Goal: Transaction & Acquisition: Purchase product/service

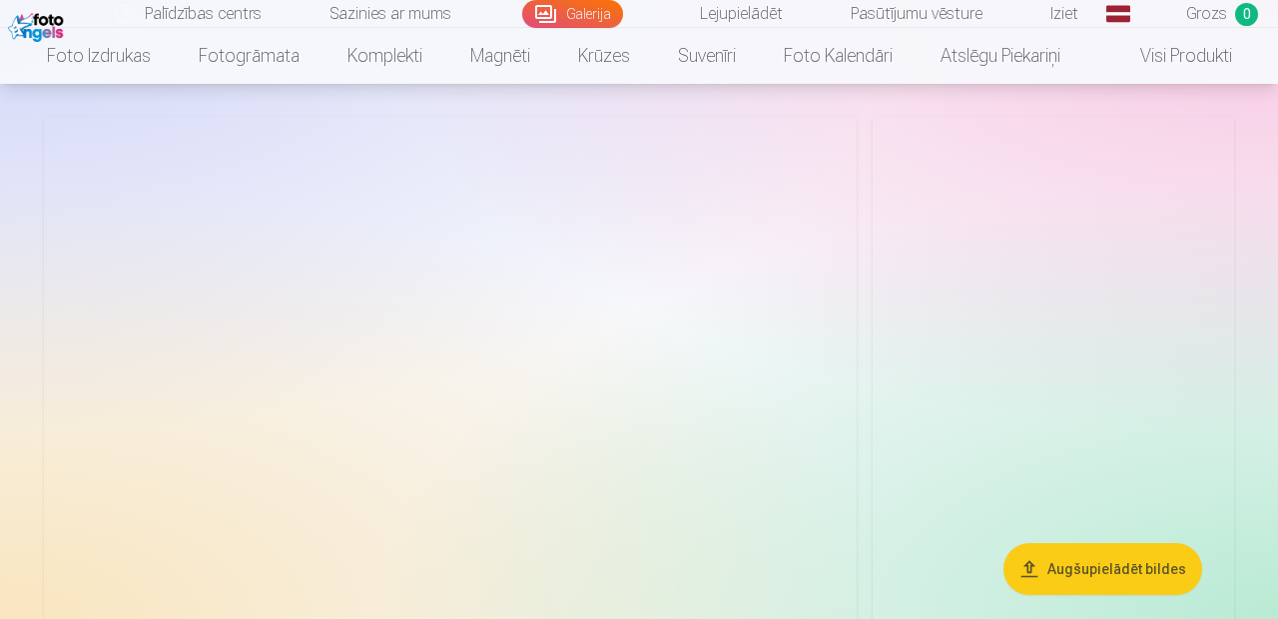
scroll to position [104, 0]
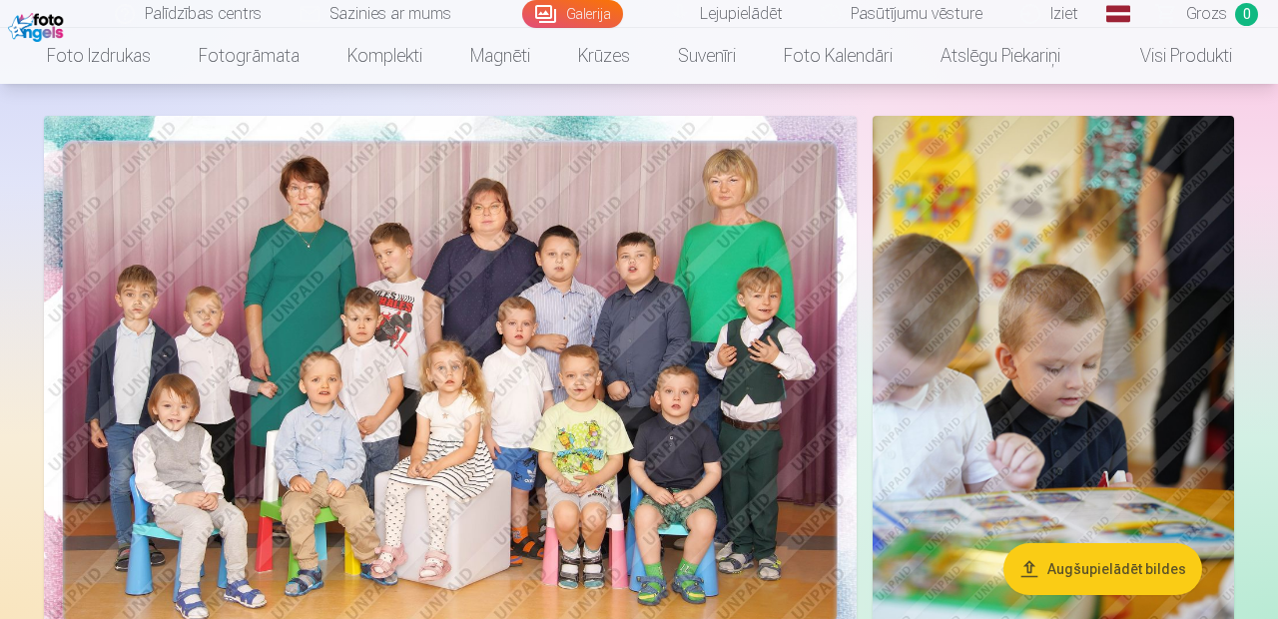
click at [136, 521] on img at bounding box center [450, 387] width 812 height 542
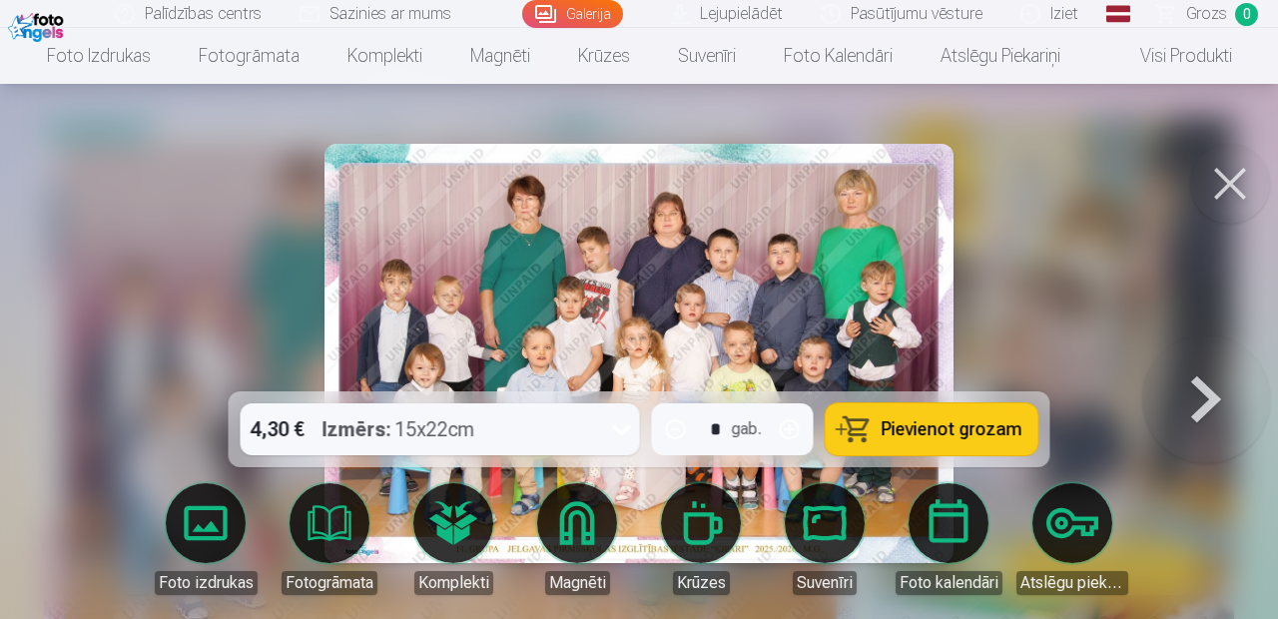
click at [1223, 371] on button at bounding box center [1206, 353] width 128 height 36
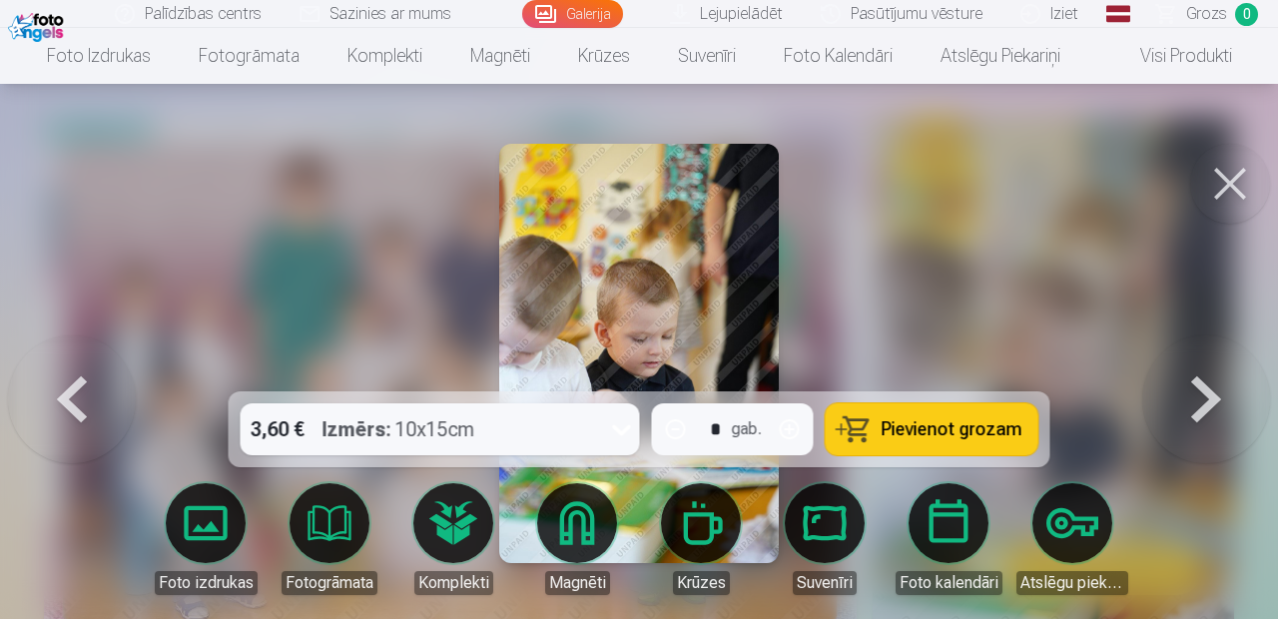
click at [1212, 371] on button at bounding box center [1206, 353] width 128 height 36
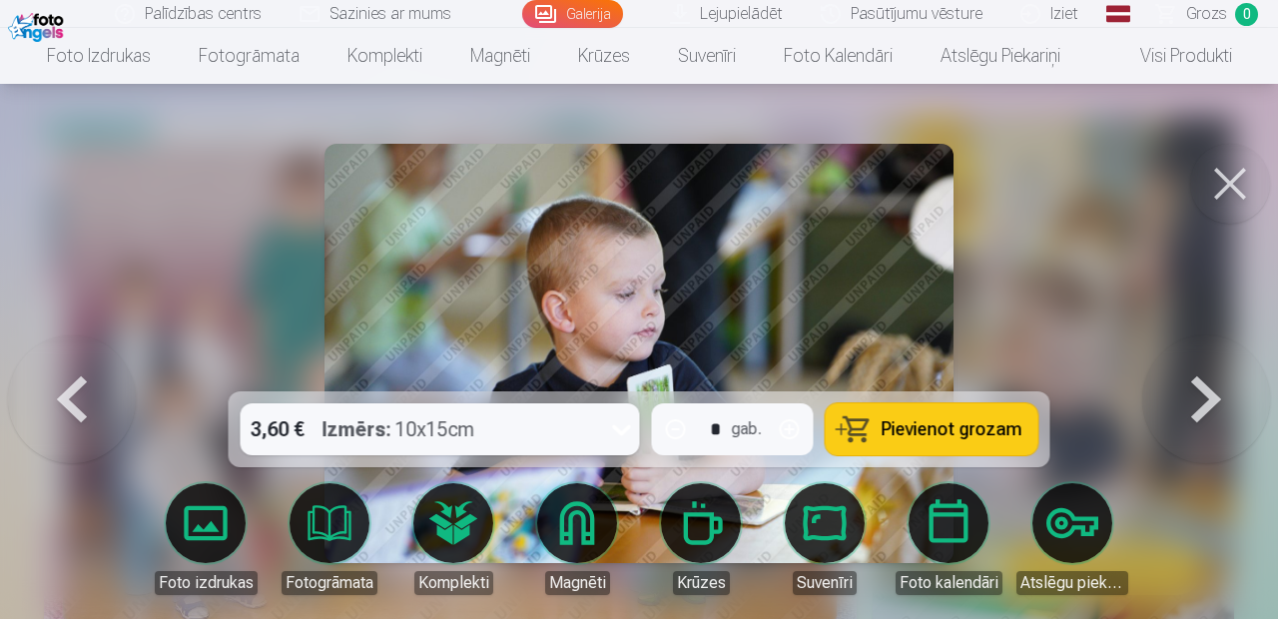
click at [1212, 371] on button at bounding box center [1206, 353] width 128 height 36
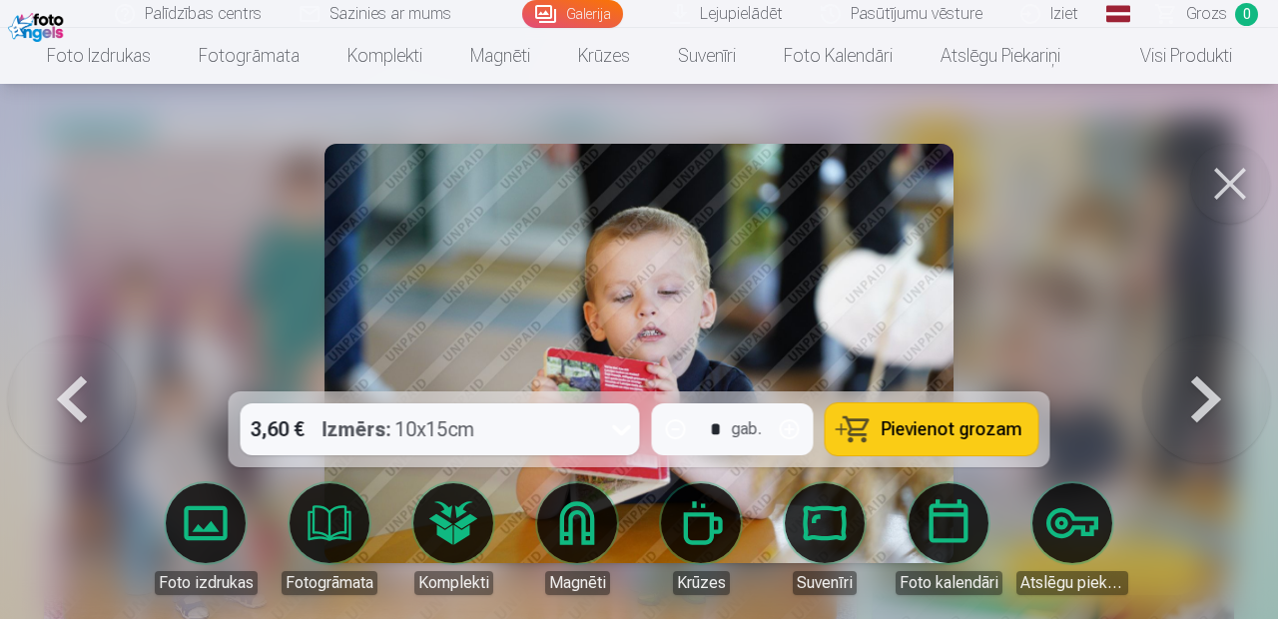
click at [1211, 371] on button at bounding box center [1206, 353] width 128 height 36
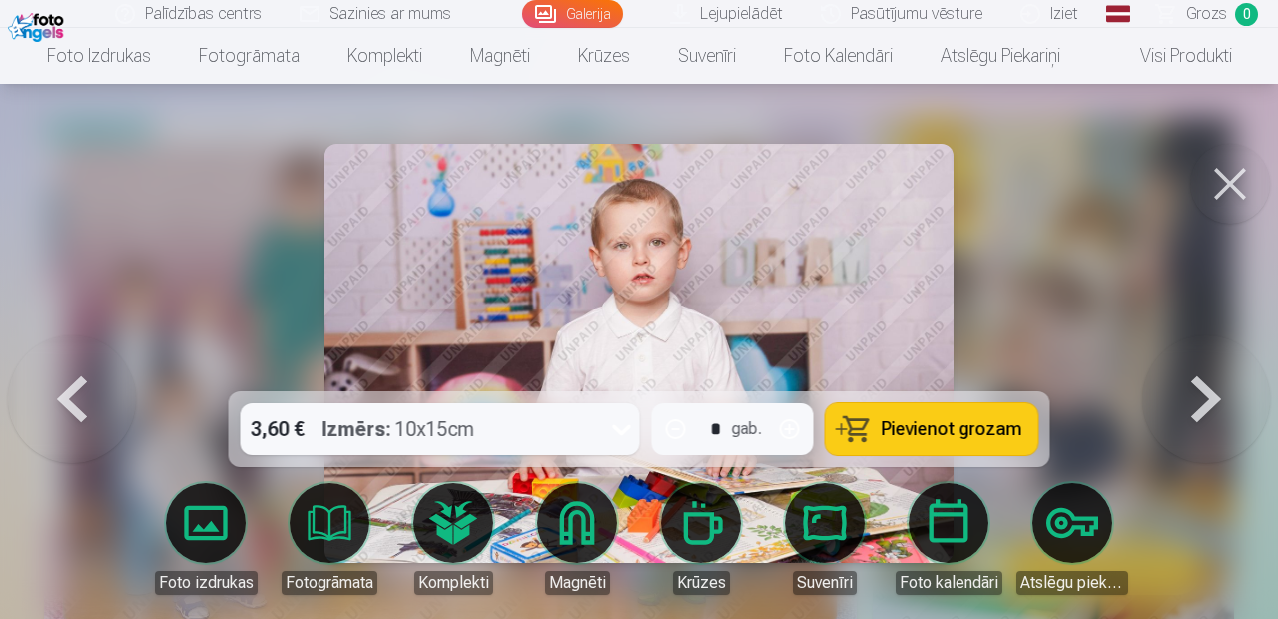
click at [1211, 371] on button at bounding box center [1206, 353] width 128 height 36
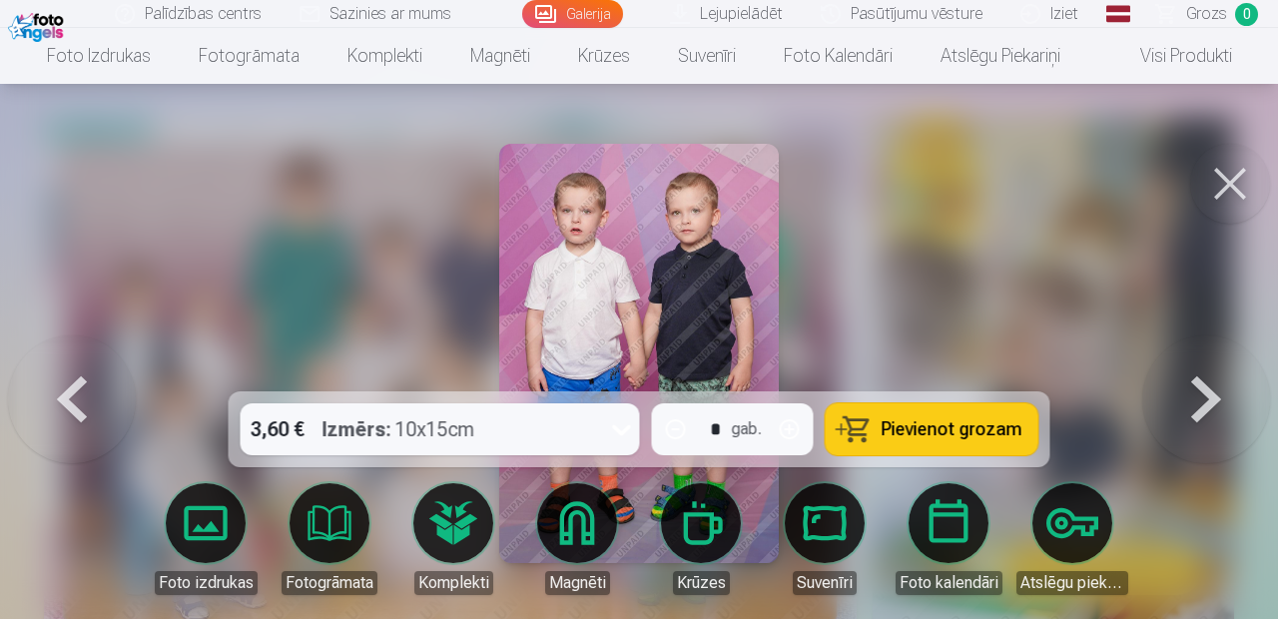
click at [1211, 371] on button at bounding box center [1206, 353] width 128 height 36
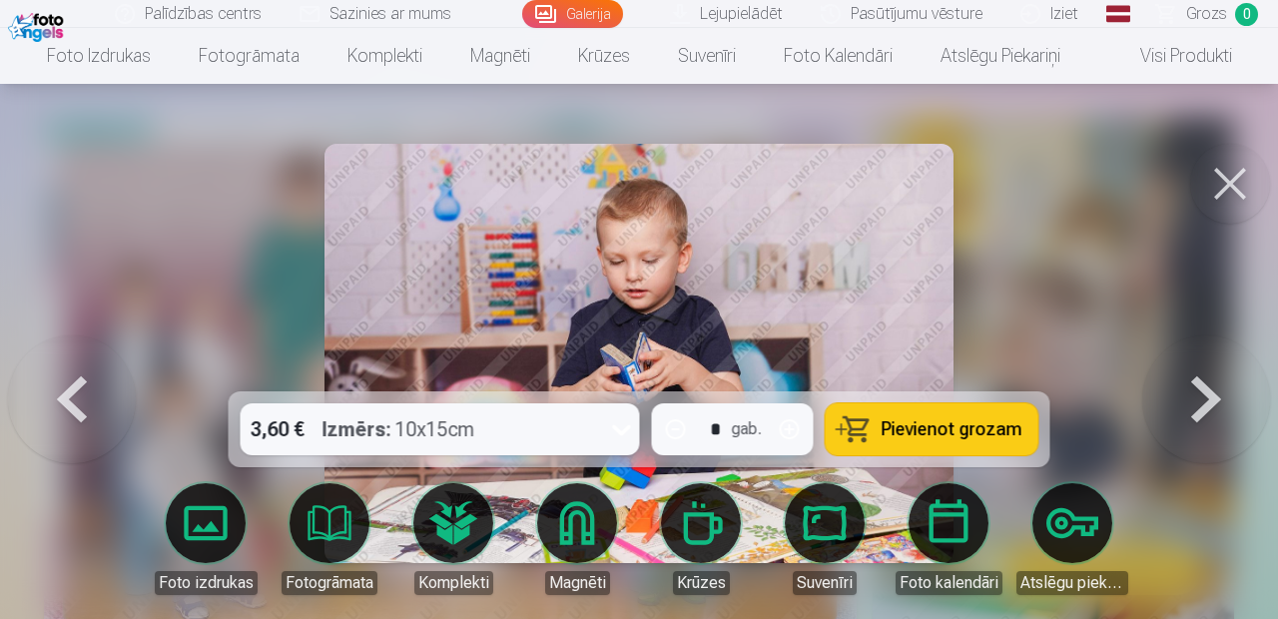
click at [1225, 178] on button at bounding box center [1230, 184] width 80 height 80
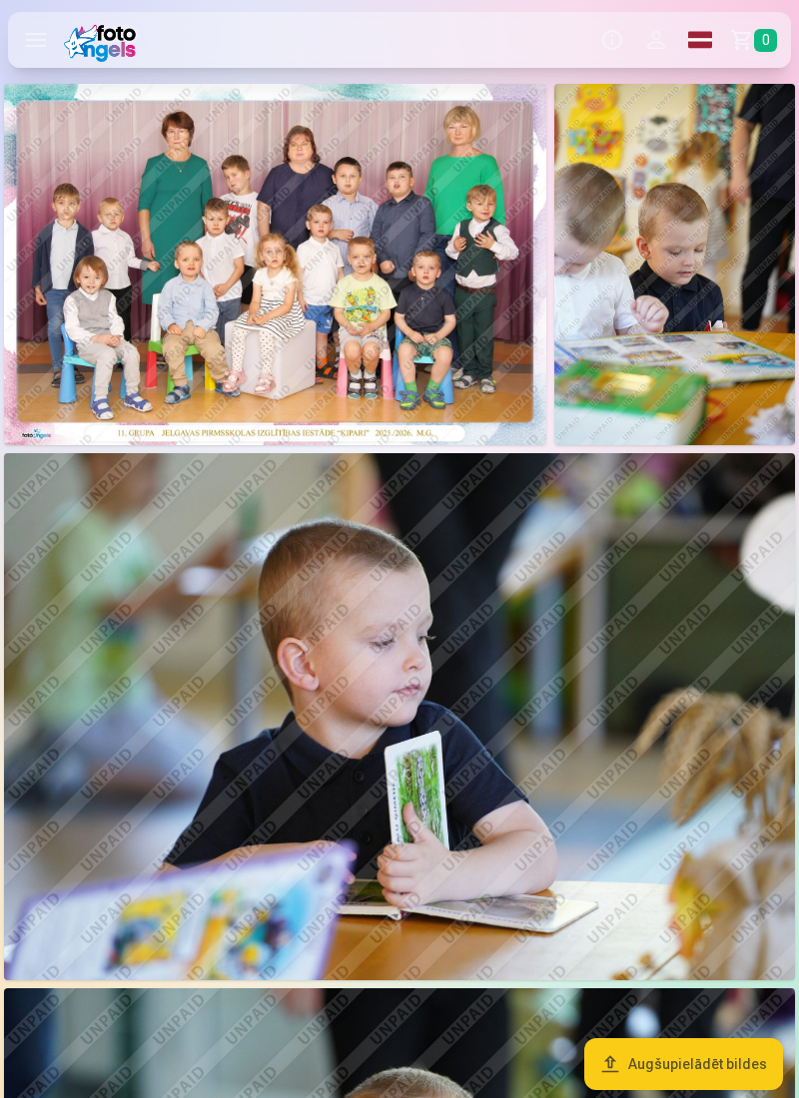
click at [453, 275] on img at bounding box center [275, 264] width 542 height 361
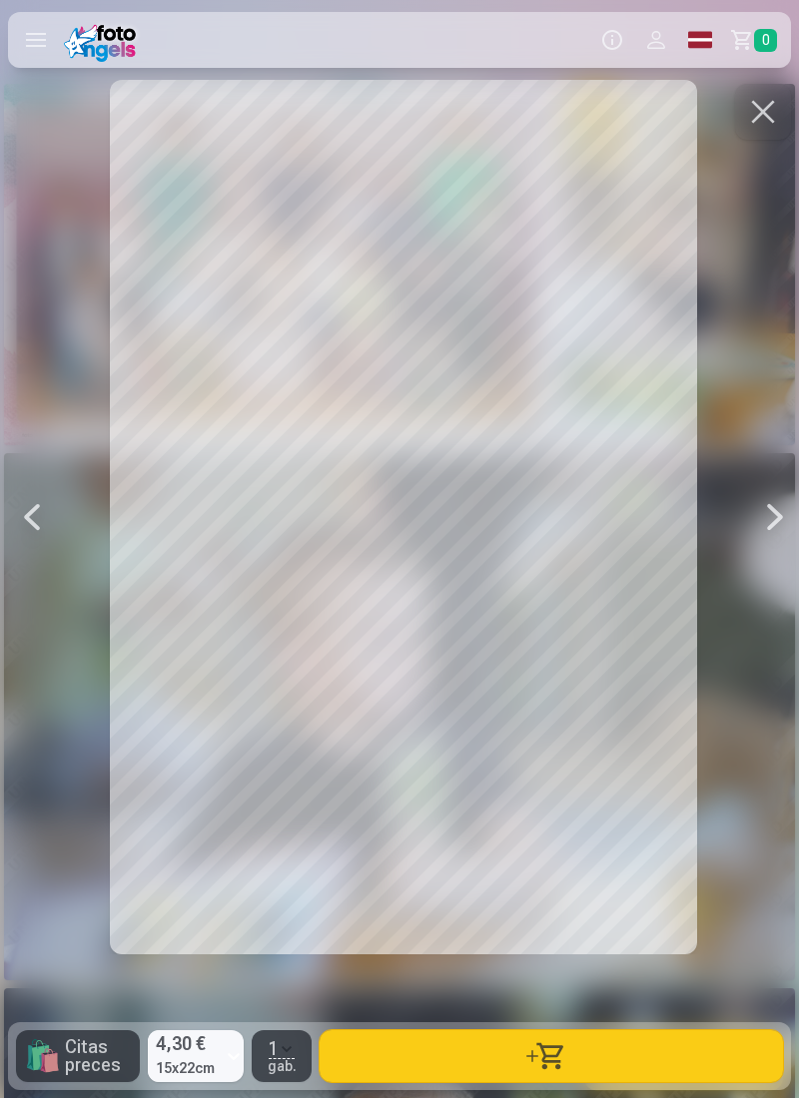
scroll to position [0, 799]
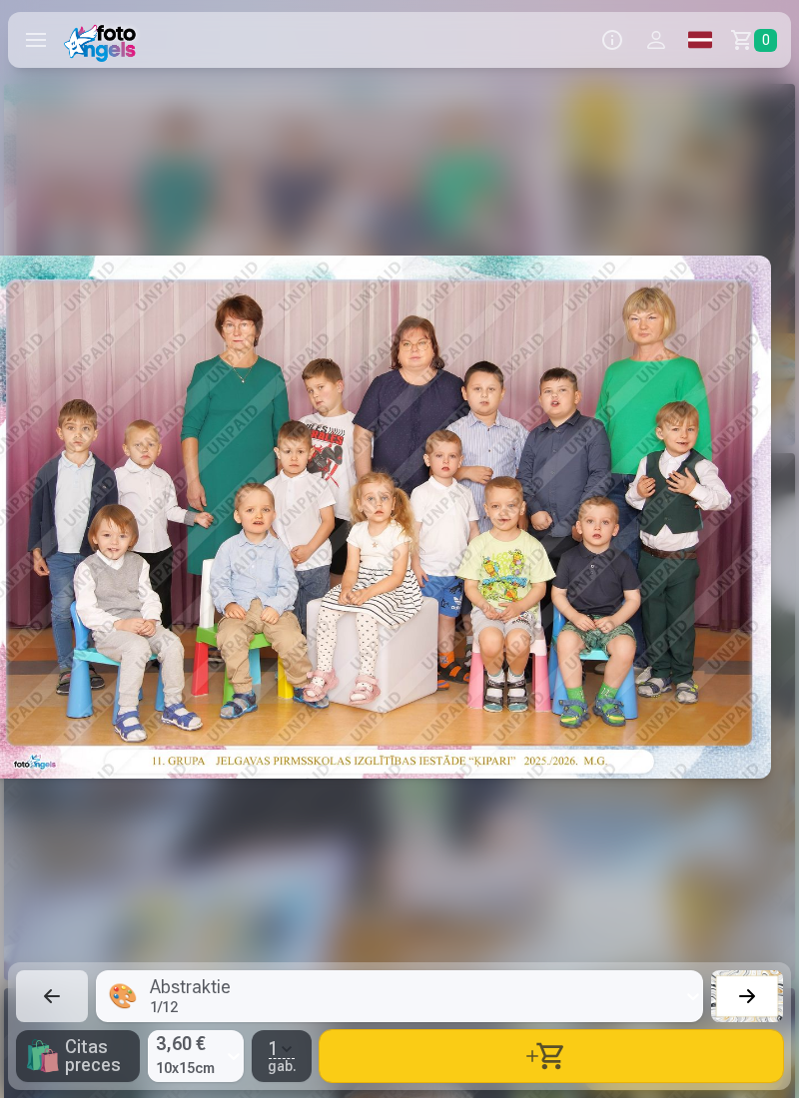
scroll to position [0, 2]
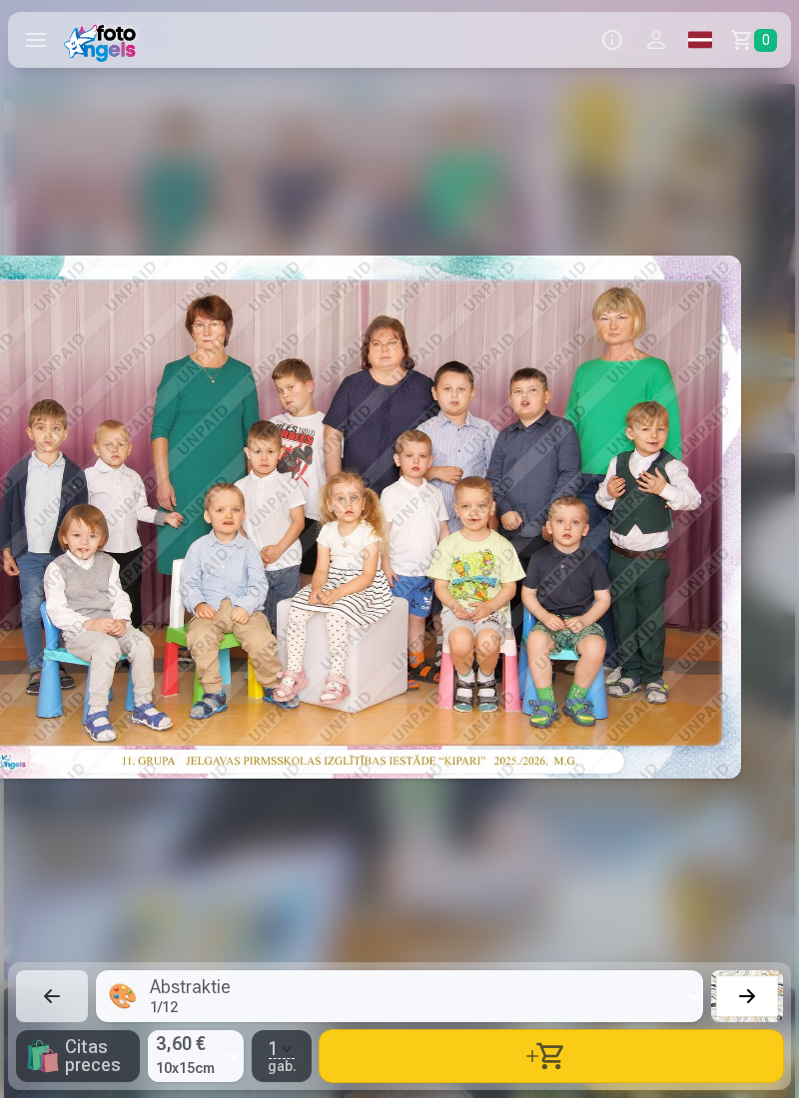
scroll to position [0, 11]
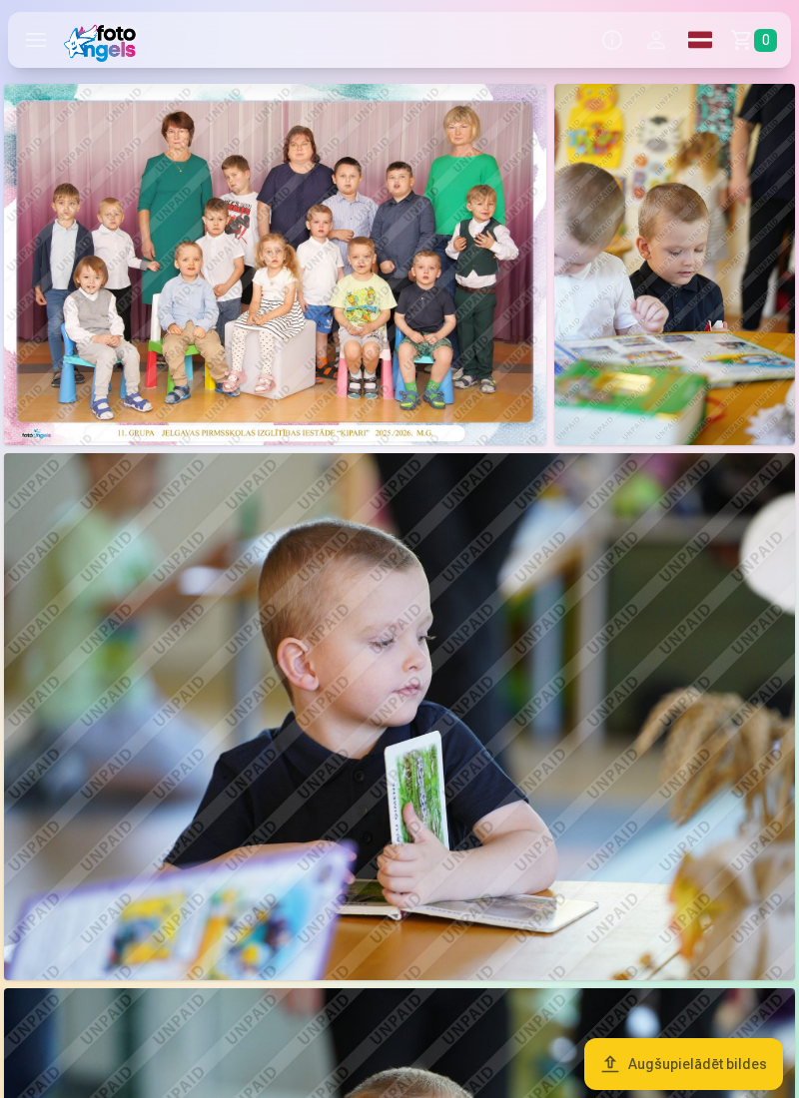
click at [172, 306] on img at bounding box center [275, 264] width 542 height 361
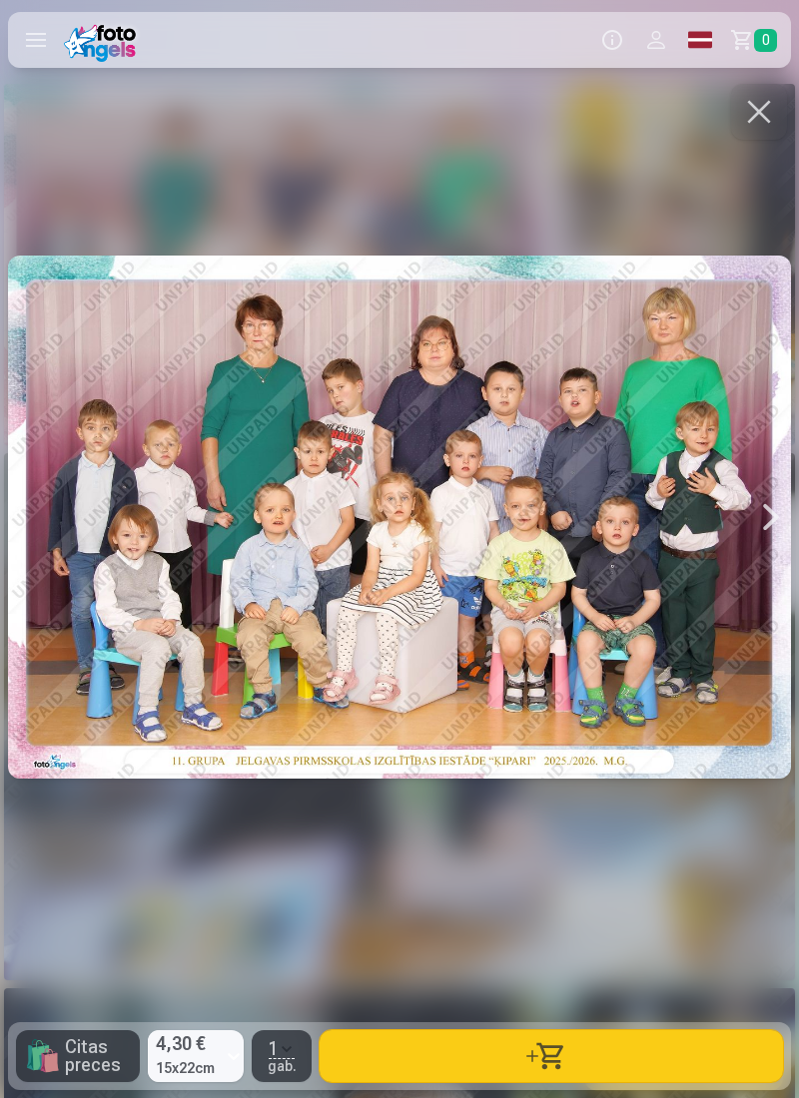
click at [537, 618] on button "button" at bounding box center [550, 1056] width 463 height 52
click at [635, 618] on button "button" at bounding box center [550, 1056] width 463 height 52
click at [767, 50] on span "2" at bounding box center [765, 40] width 23 height 23
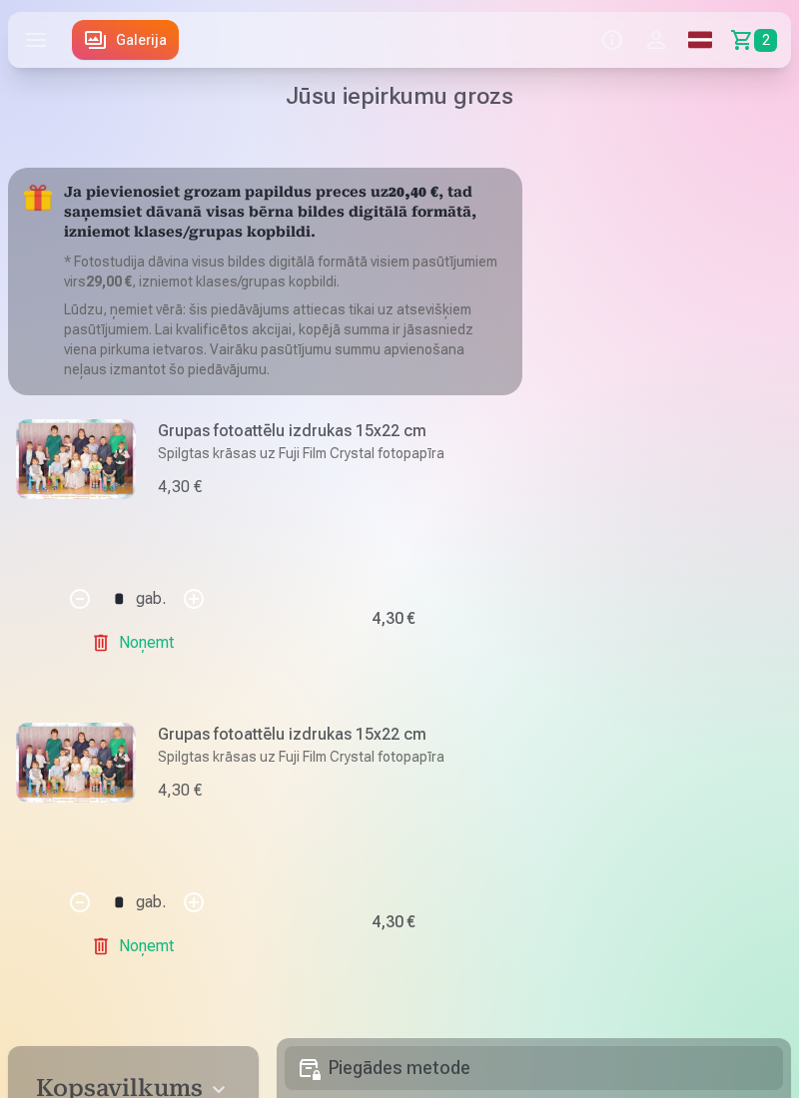
click at [136, 618] on link "Noņemt" at bounding box center [136, 946] width 91 height 40
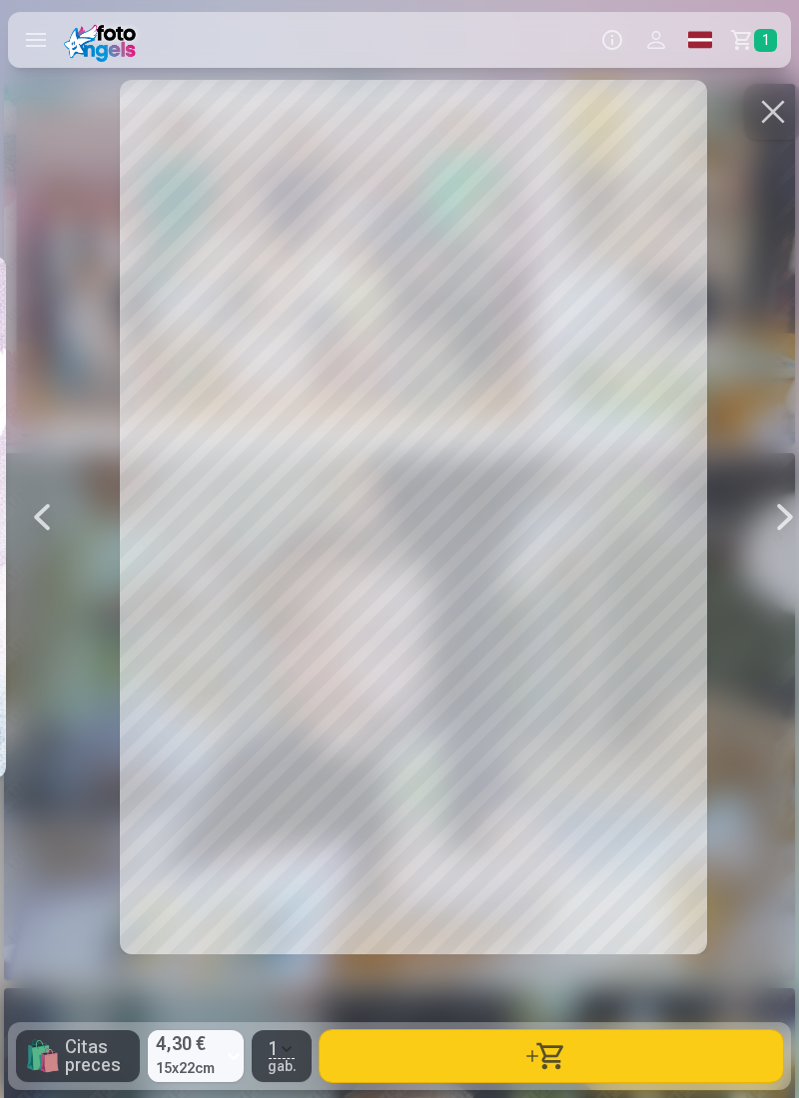
scroll to position [0, 799]
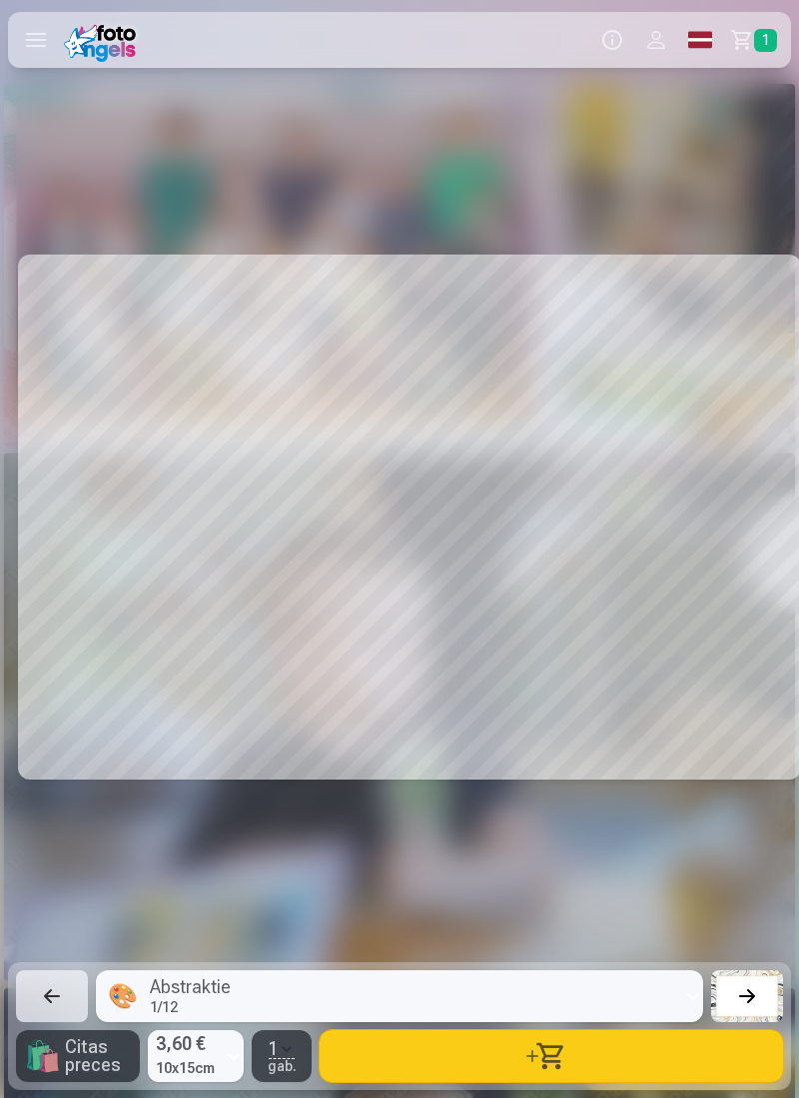
scroll to position [0, 1597]
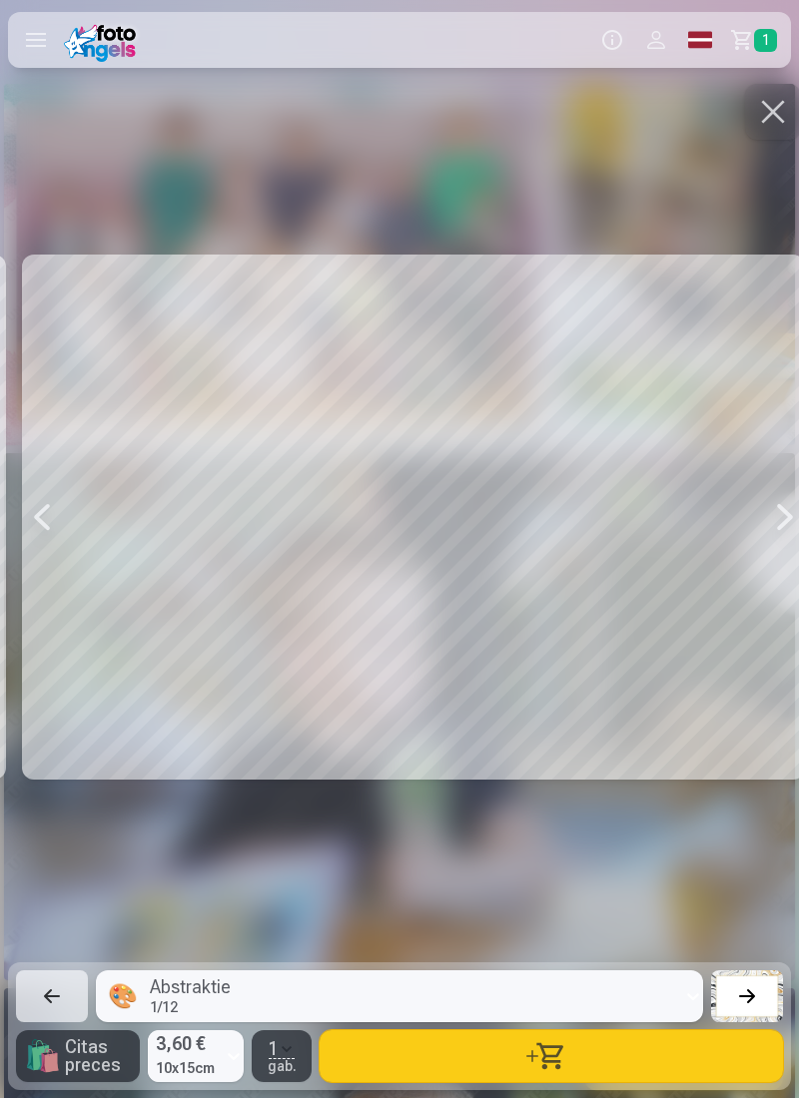
scroll to position [0, 3194]
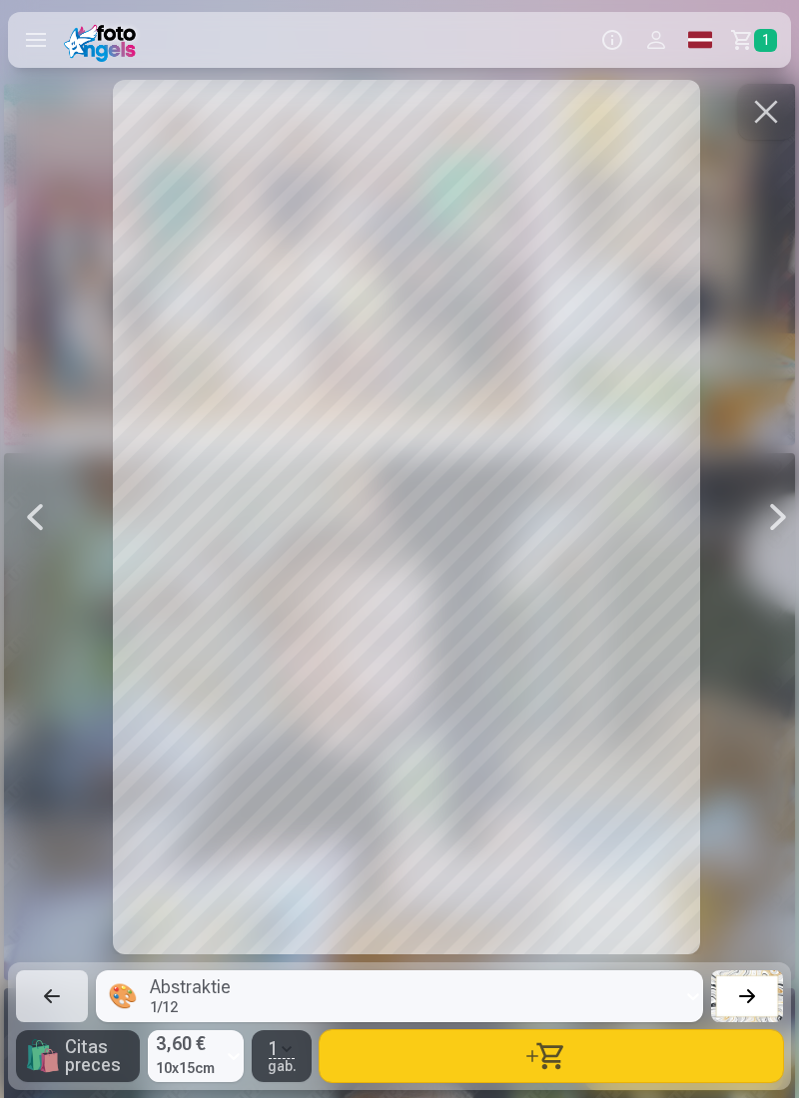
scroll to position [0, 3993]
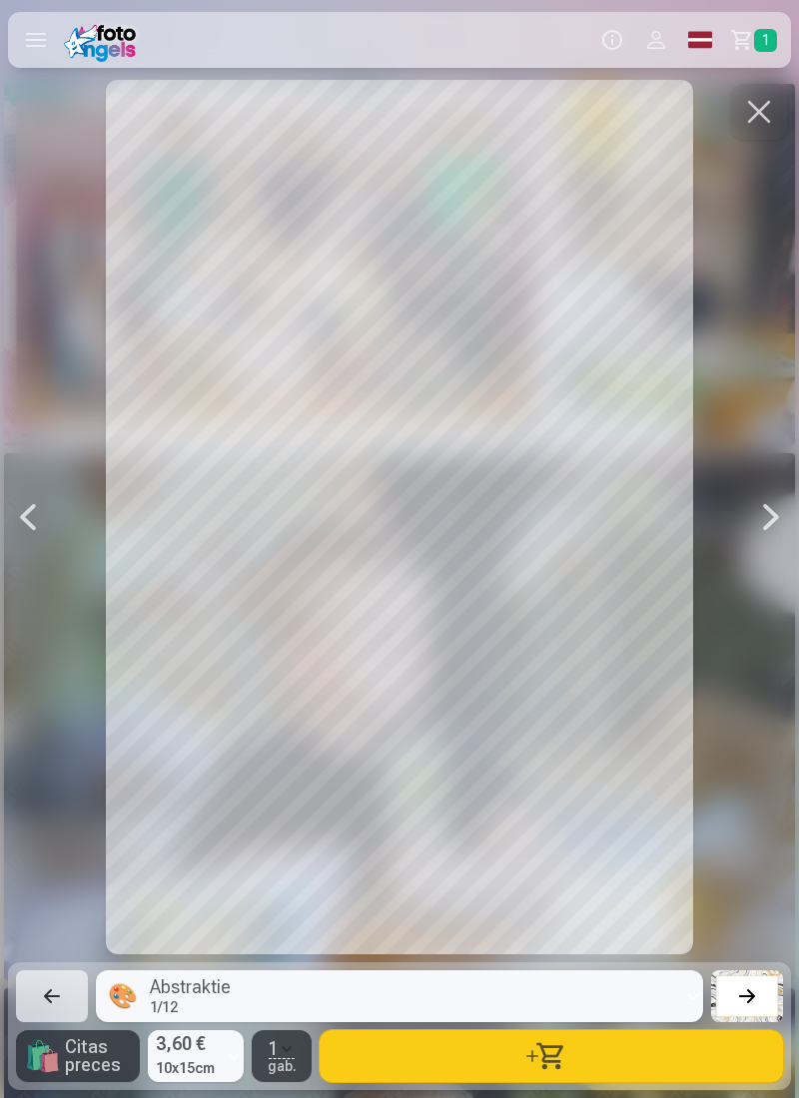
click at [669, 618] on button "button" at bounding box center [550, 1056] width 463 height 52
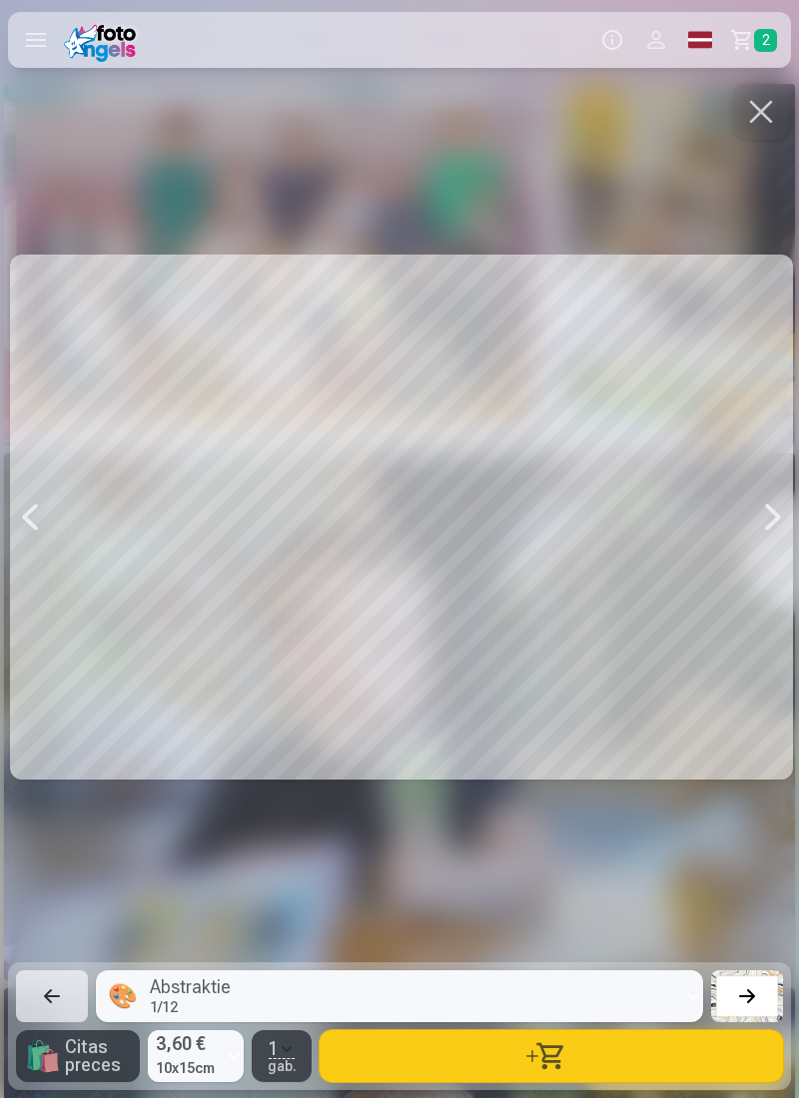
scroll to position [0, 5590]
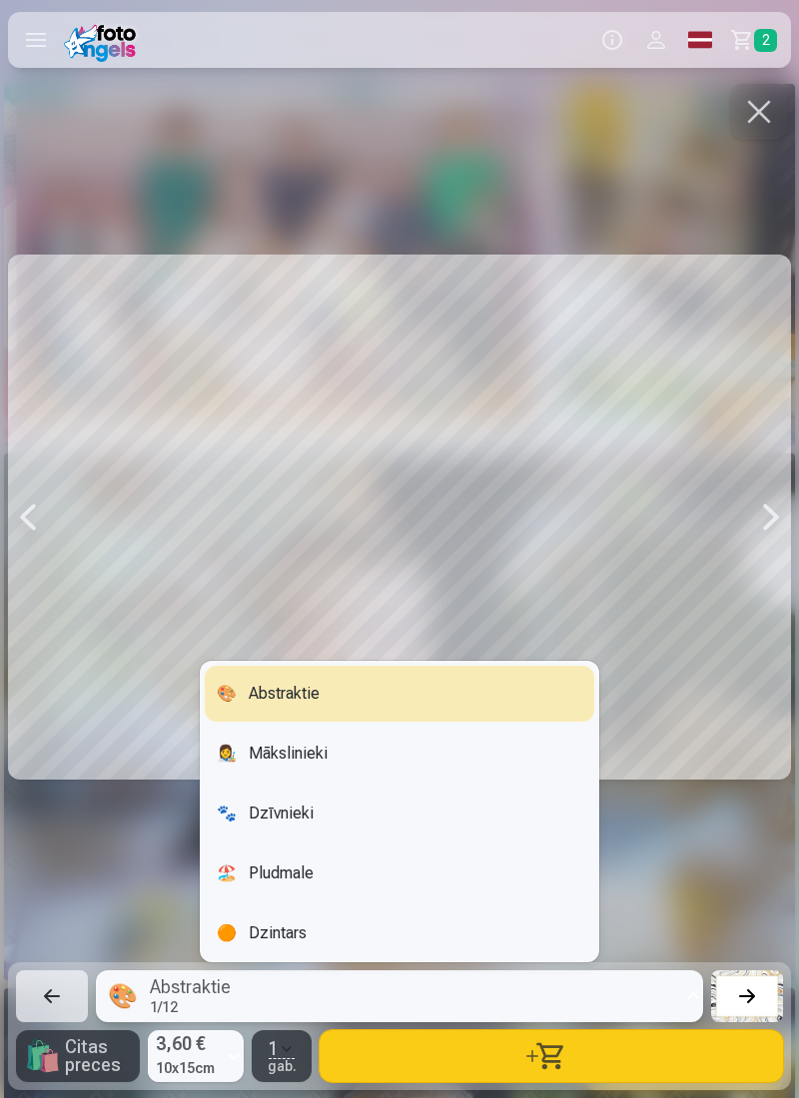
click at [525, 618] on div "🟠 Dzintars" at bounding box center [399, 933] width 389 height 56
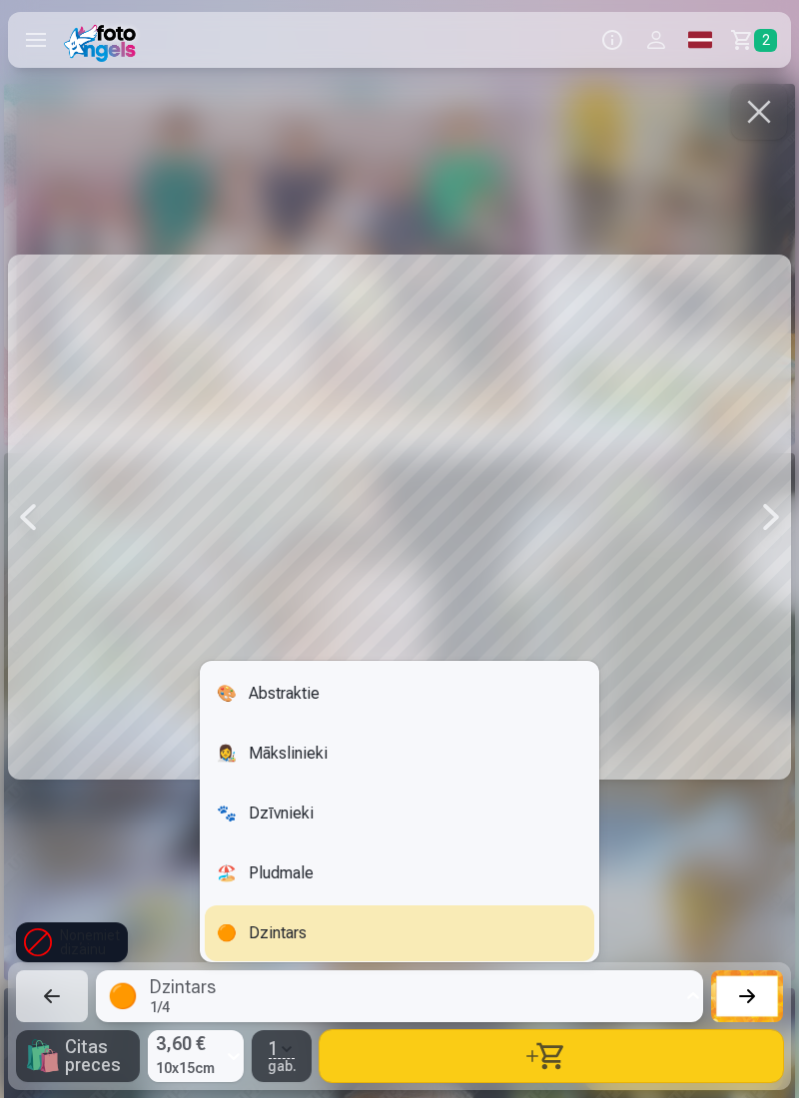
scroll to position [18, 0]
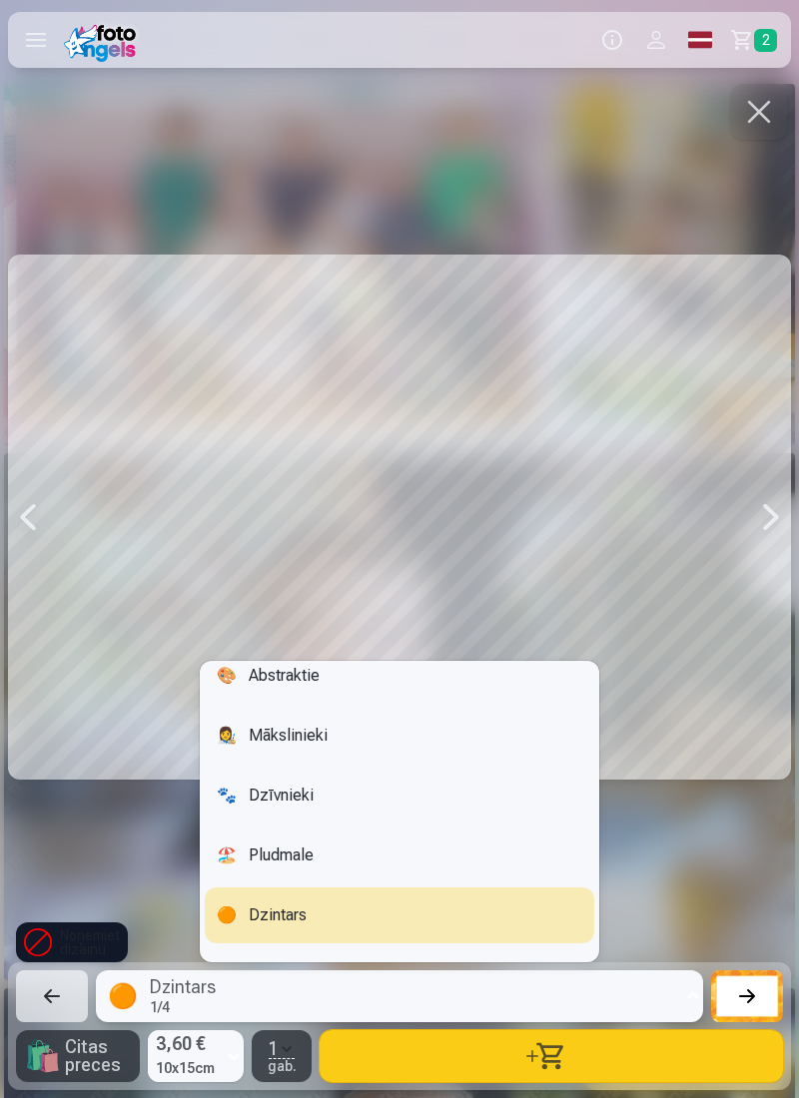
click at [534, 618] on div "🎨 Abstraktie" at bounding box center [399, 676] width 389 height 56
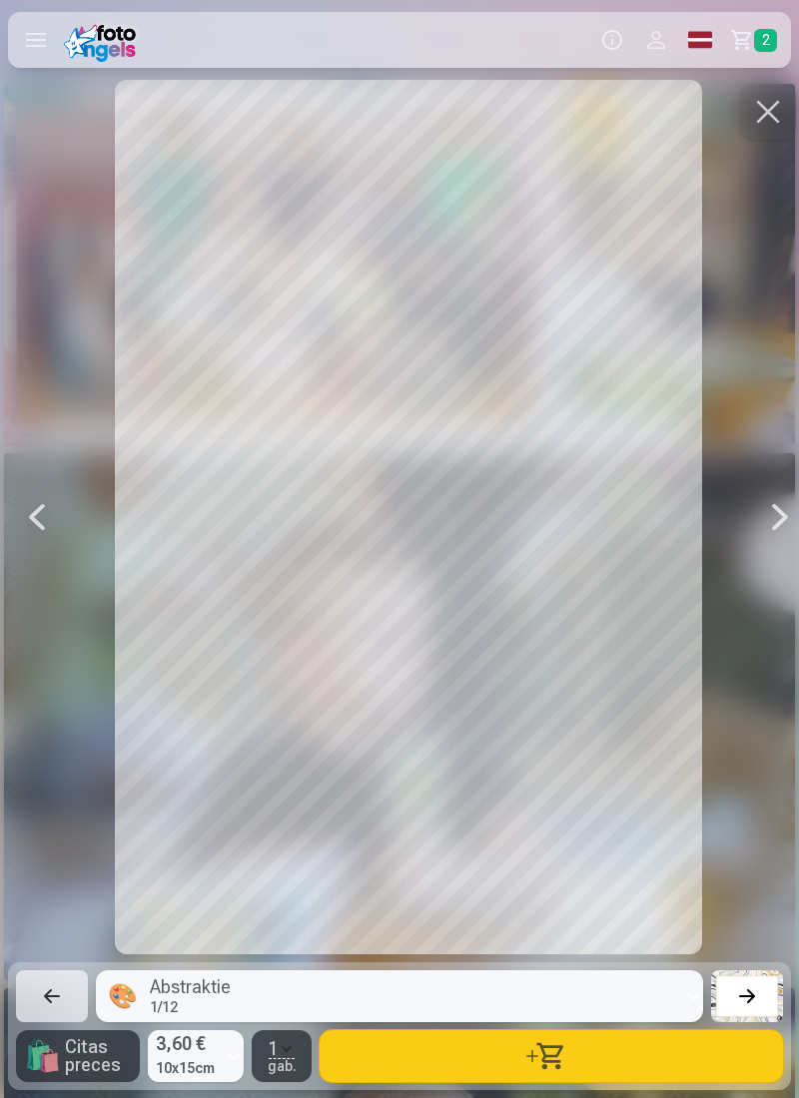
scroll to position [0, 9582]
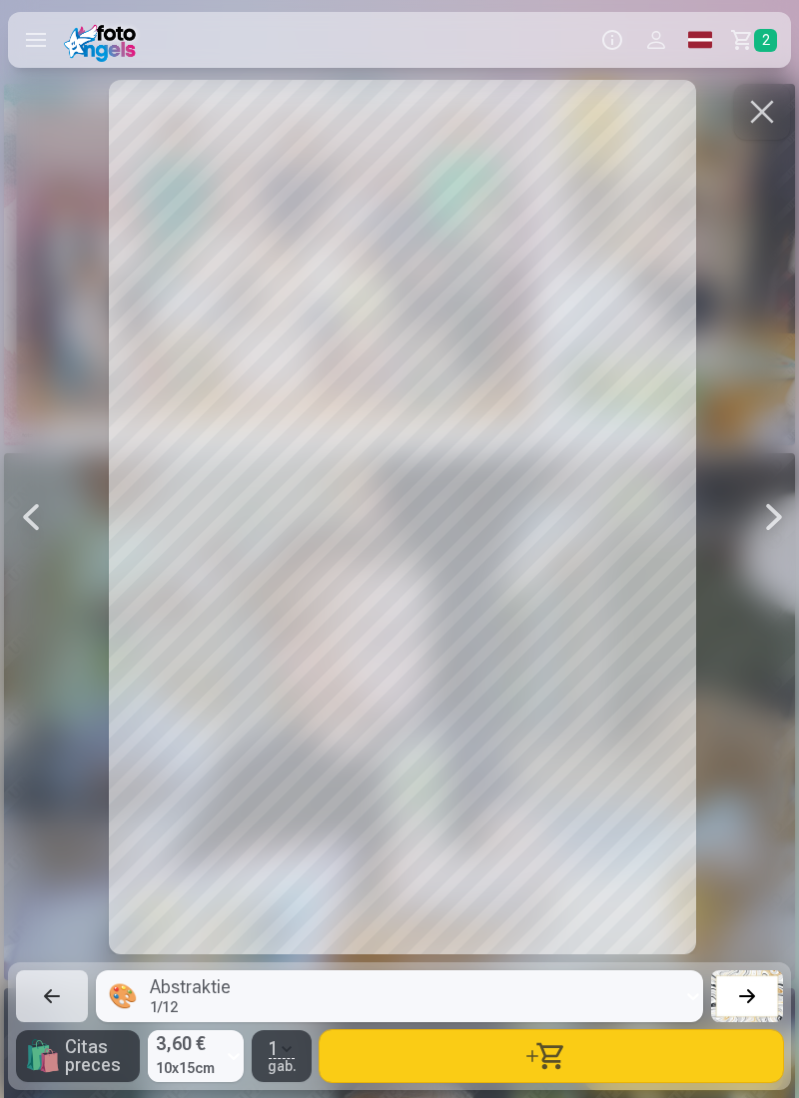
scroll to position [0, 10381]
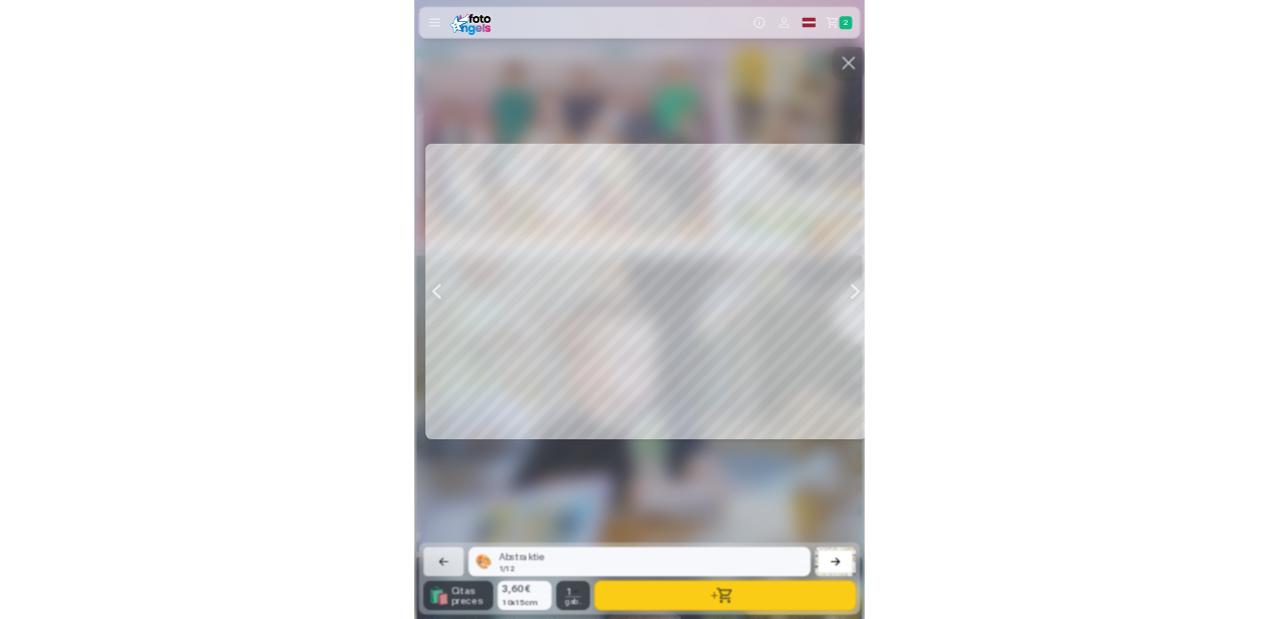
scroll to position [0, 12776]
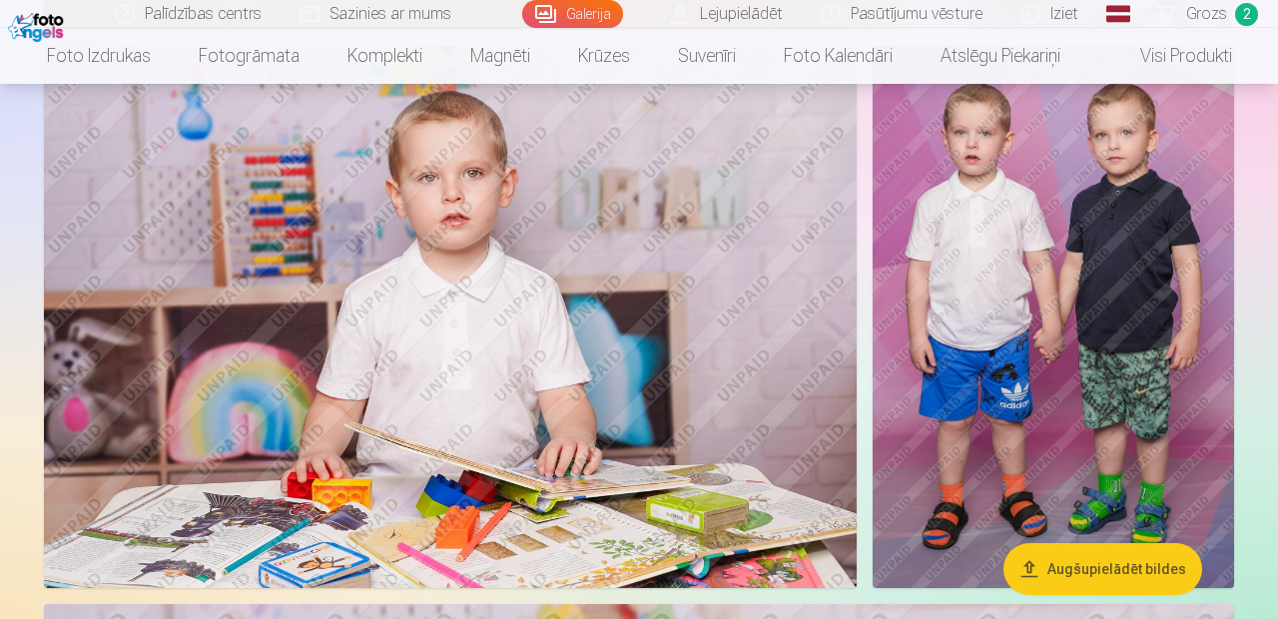
scroll to position [2345, 0]
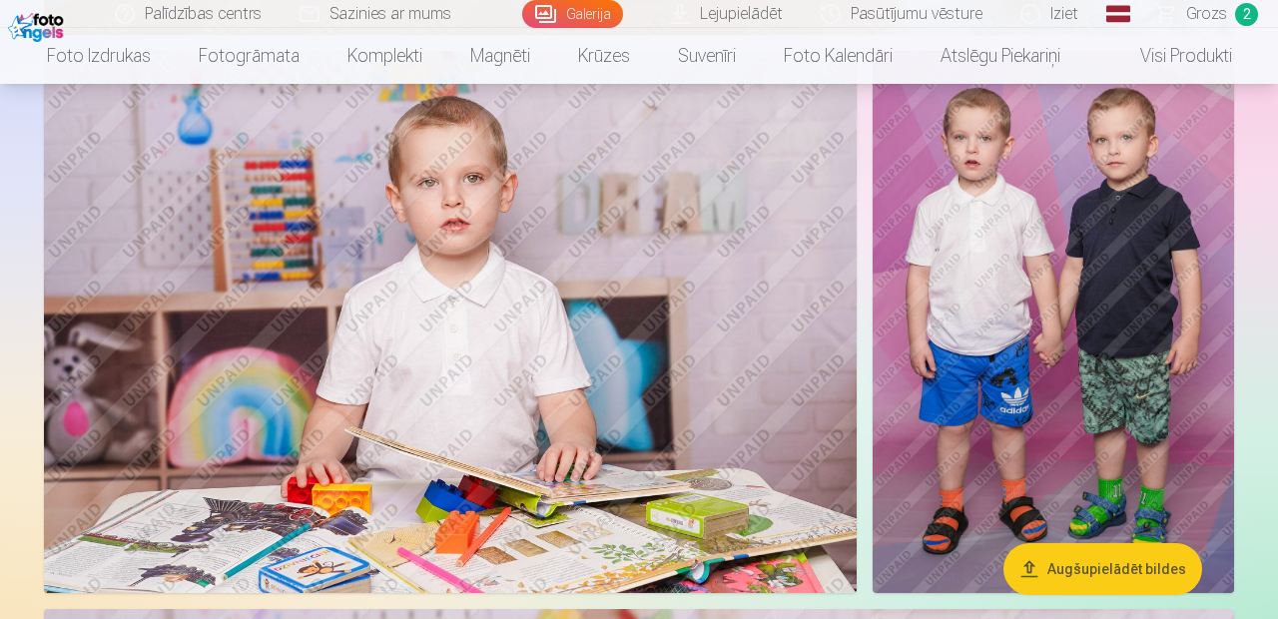
click at [782, 449] on img at bounding box center [450, 322] width 812 height 542
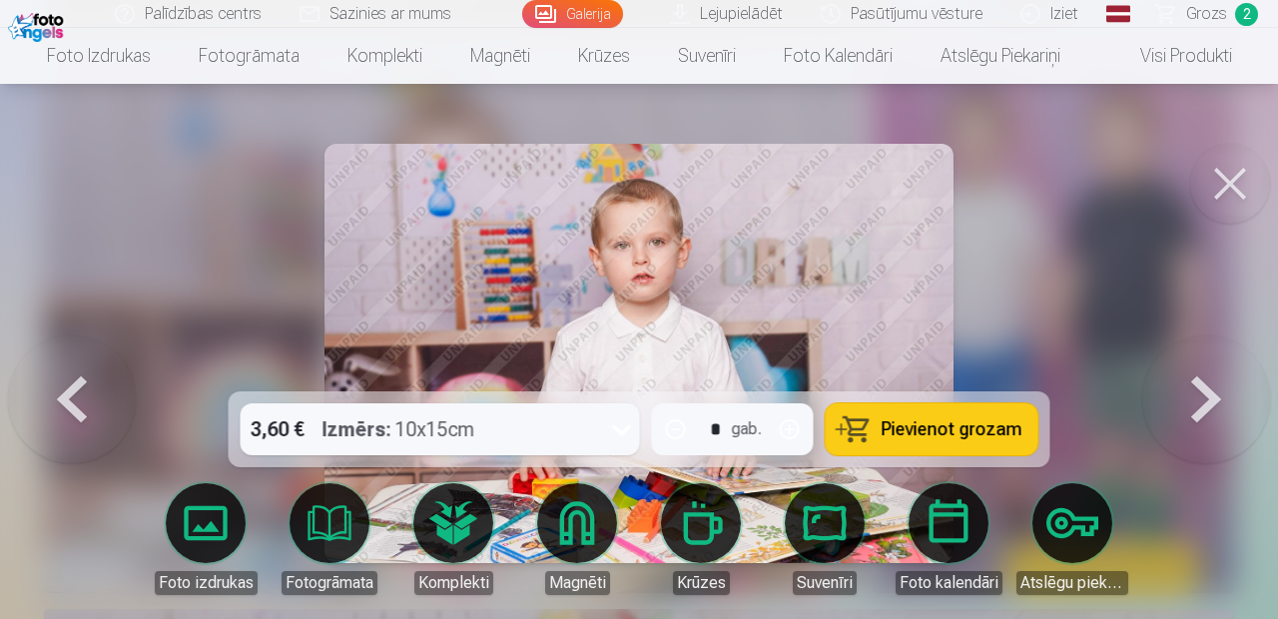
click at [788, 434] on button "button" at bounding box center [790, 429] width 48 height 48
click at [782, 439] on button "button" at bounding box center [790, 429] width 48 height 48
click at [681, 433] on button "button" at bounding box center [676, 429] width 48 height 48
click at [675, 435] on button "button" at bounding box center [676, 429] width 48 height 48
type input "*"
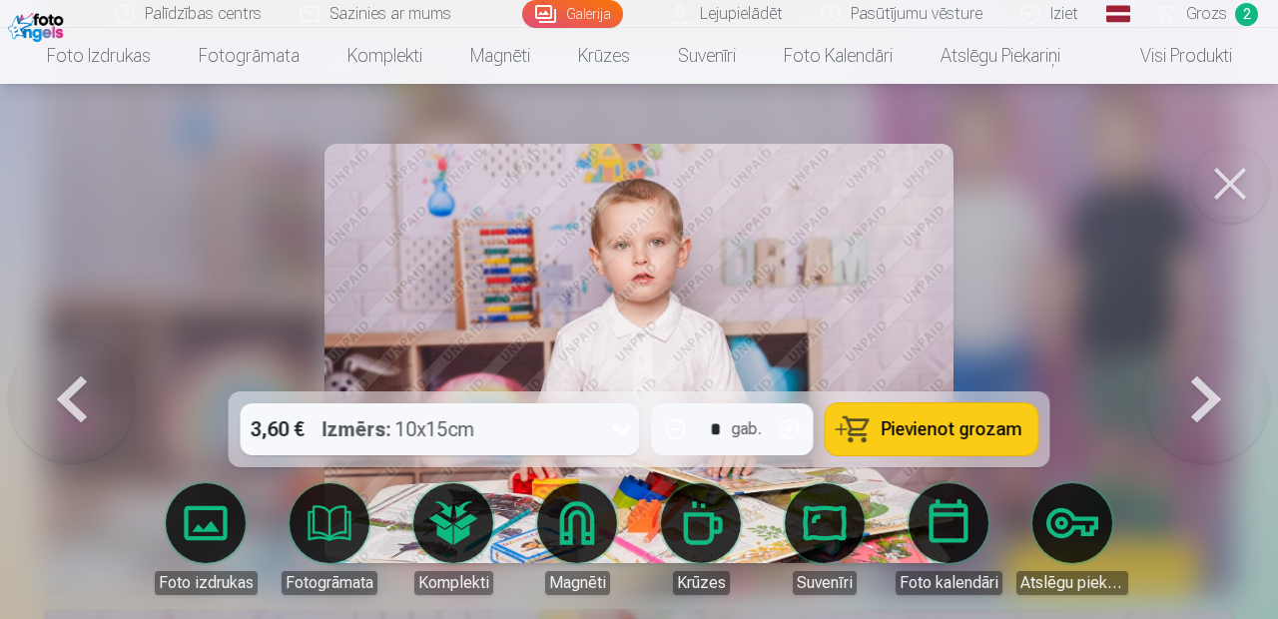
click at [932, 431] on span "Pievienot grozam" at bounding box center [951, 429] width 141 height 18
click at [1239, 188] on button at bounding box center [1230, 184] width 80 height 80
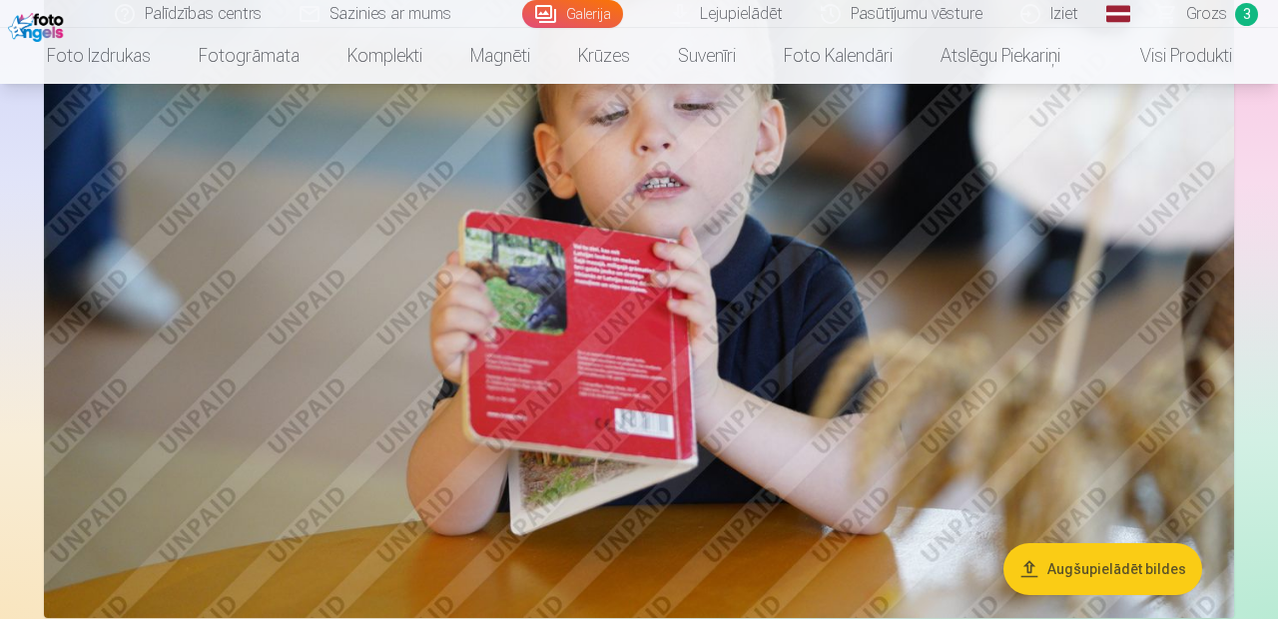
scroll to position [1761, 0]
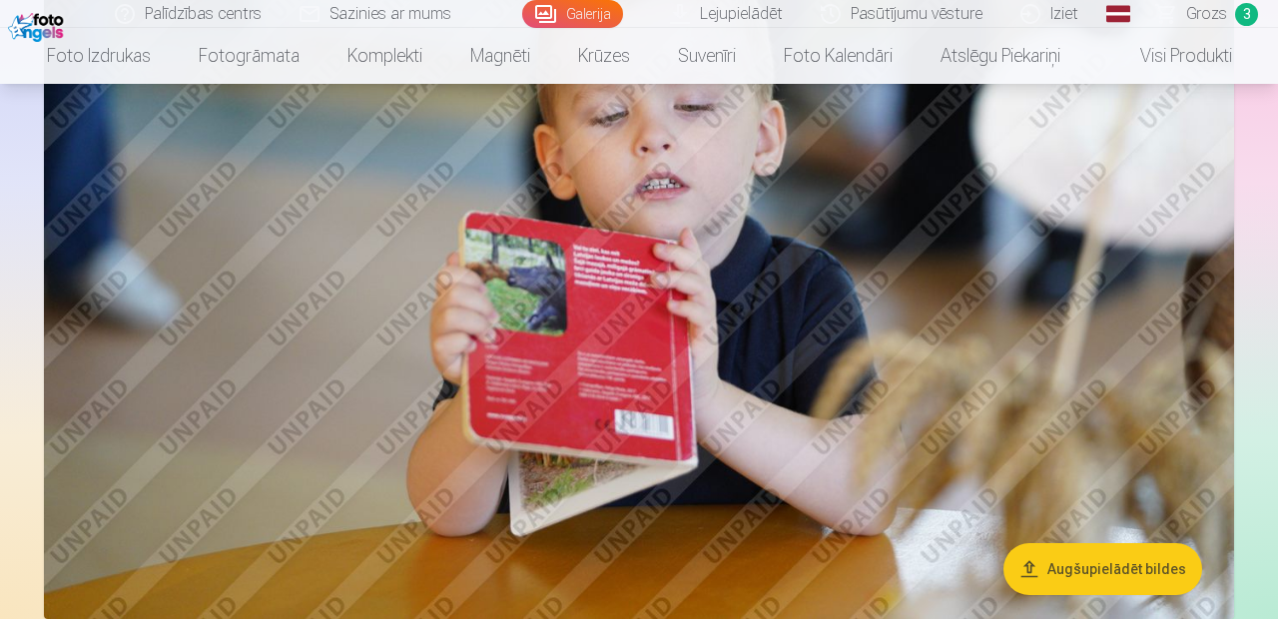
click at [1227, 14] on link "Grozs 3" at bounding box center [1208, 14] width 140 height 28
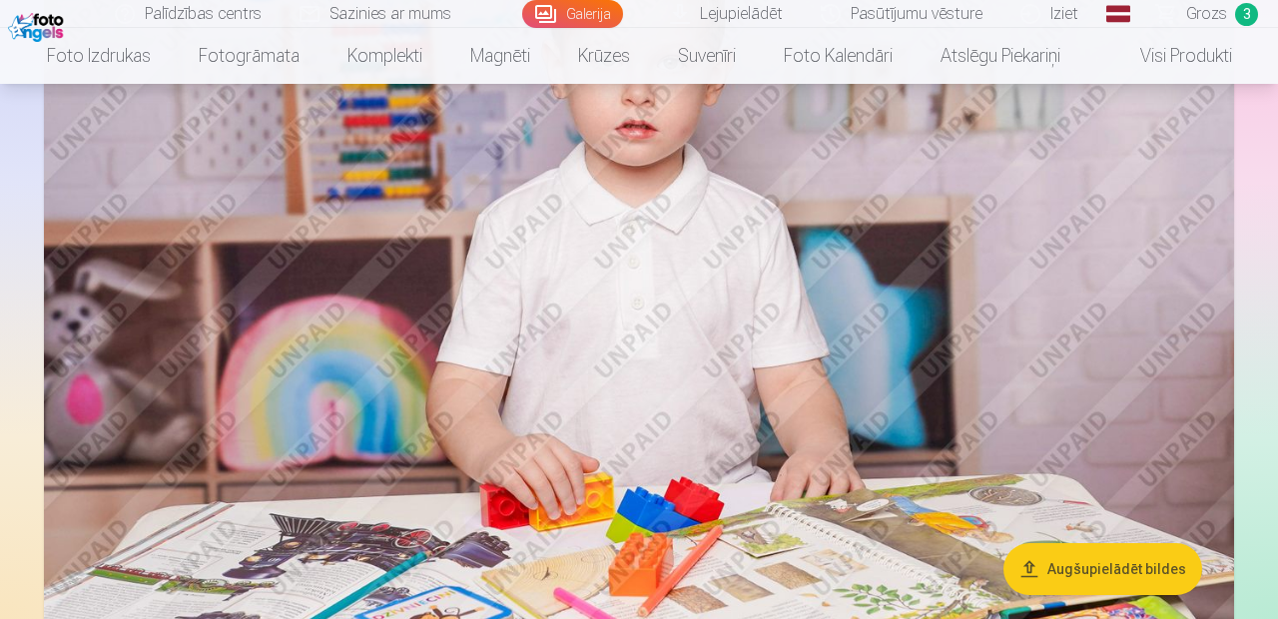
scroll to position [3114, 0]
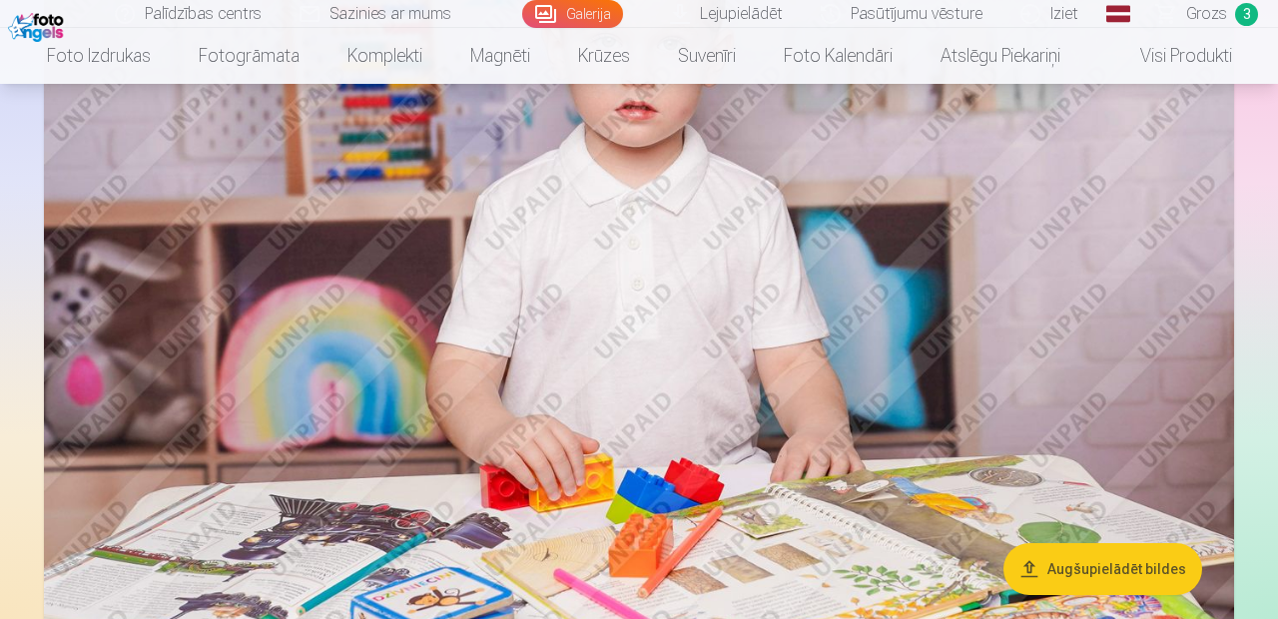
click at [1120, 431] on img at bounding box center [639, 235] width 1190 height 793
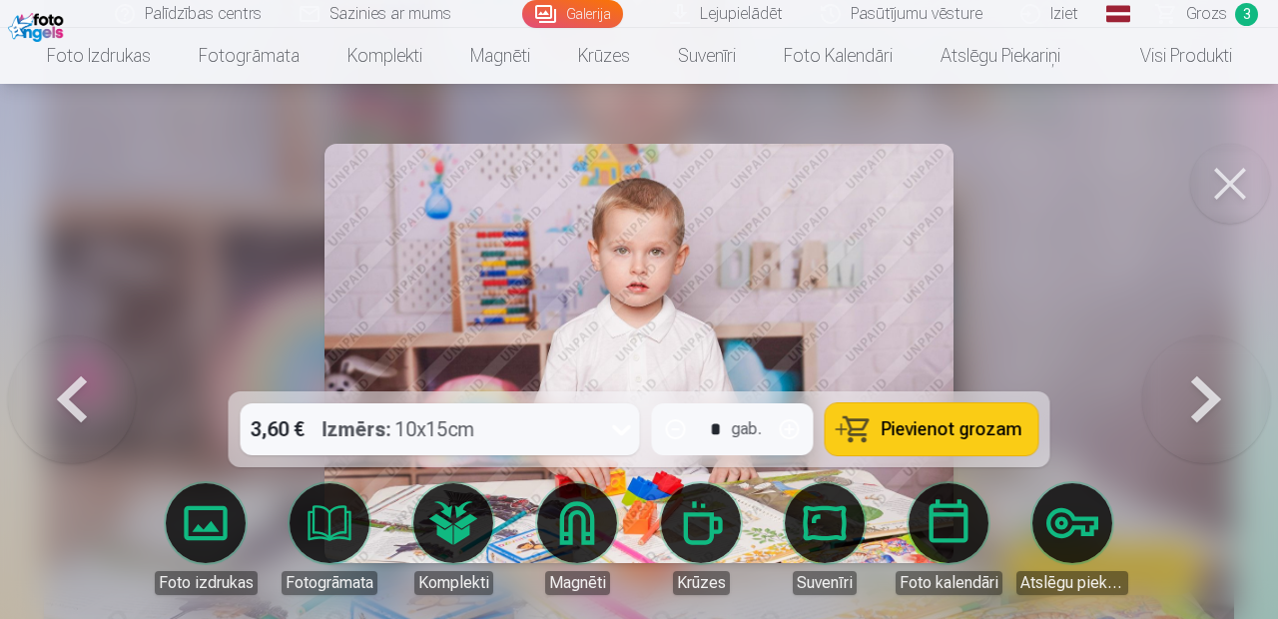
click at [960, 429] on span "Pievienot grozam" at bounding box center [951, 429] width 141 height 18
click at [1222, 182] on button at bounding box center [1230, 184] width 80 height 80
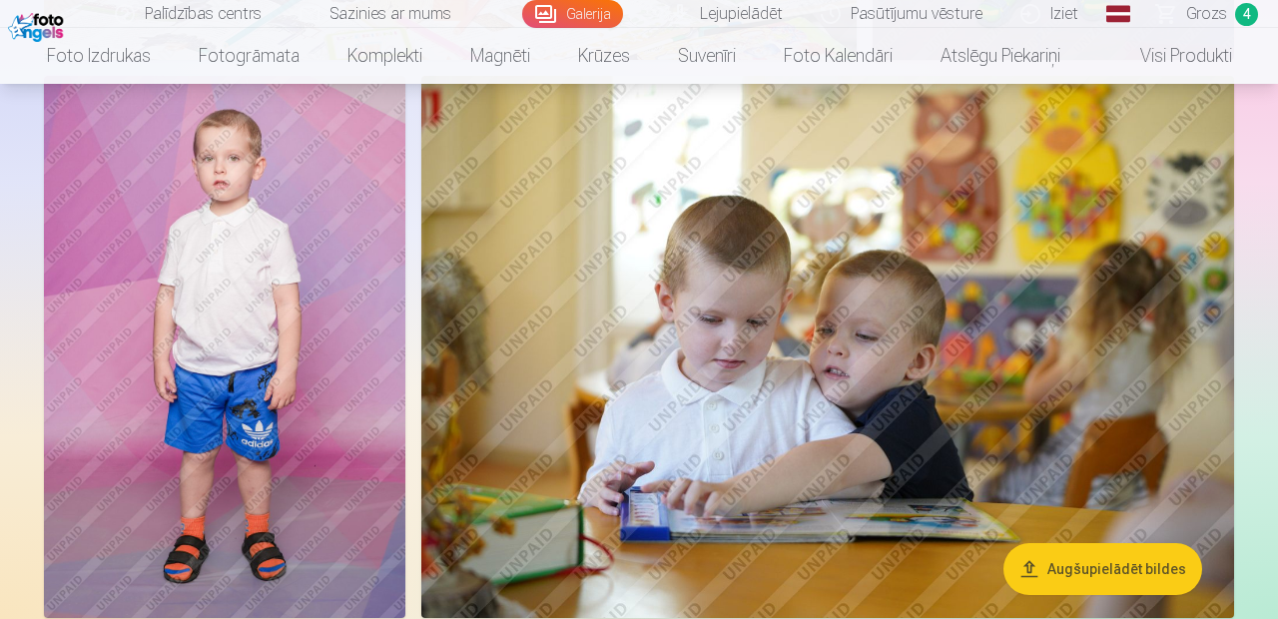
scroll to position [4246, 0]
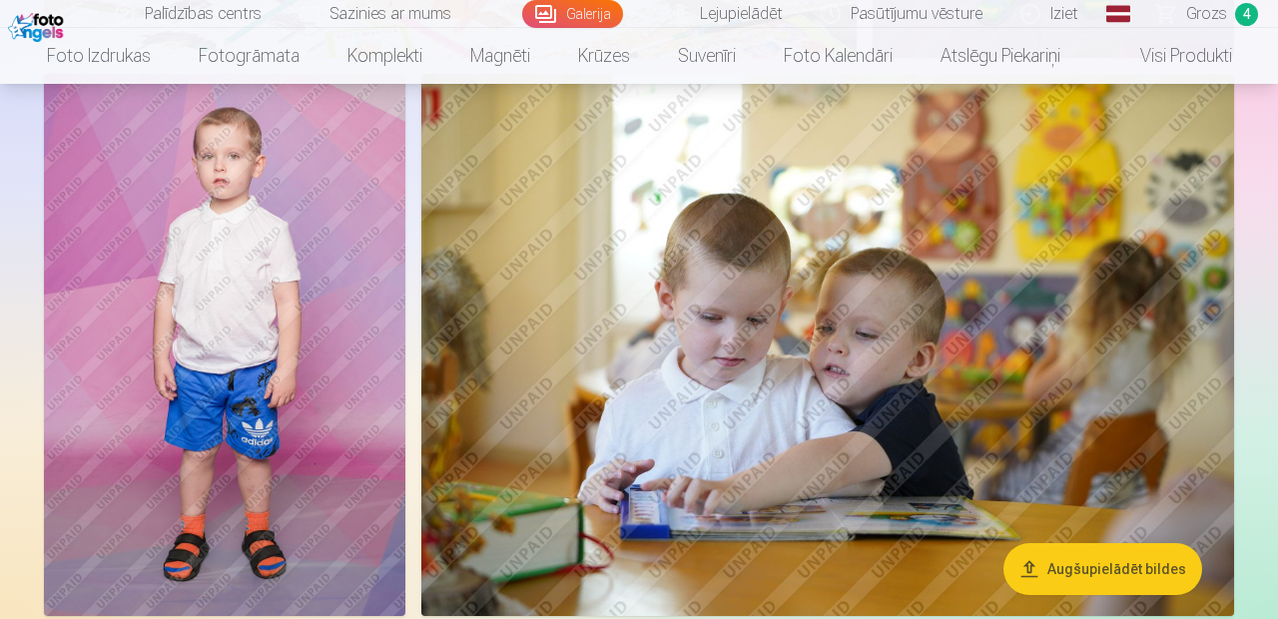
click at [1131, 449] on img at bounding box center [827, 345] width 812 height 542
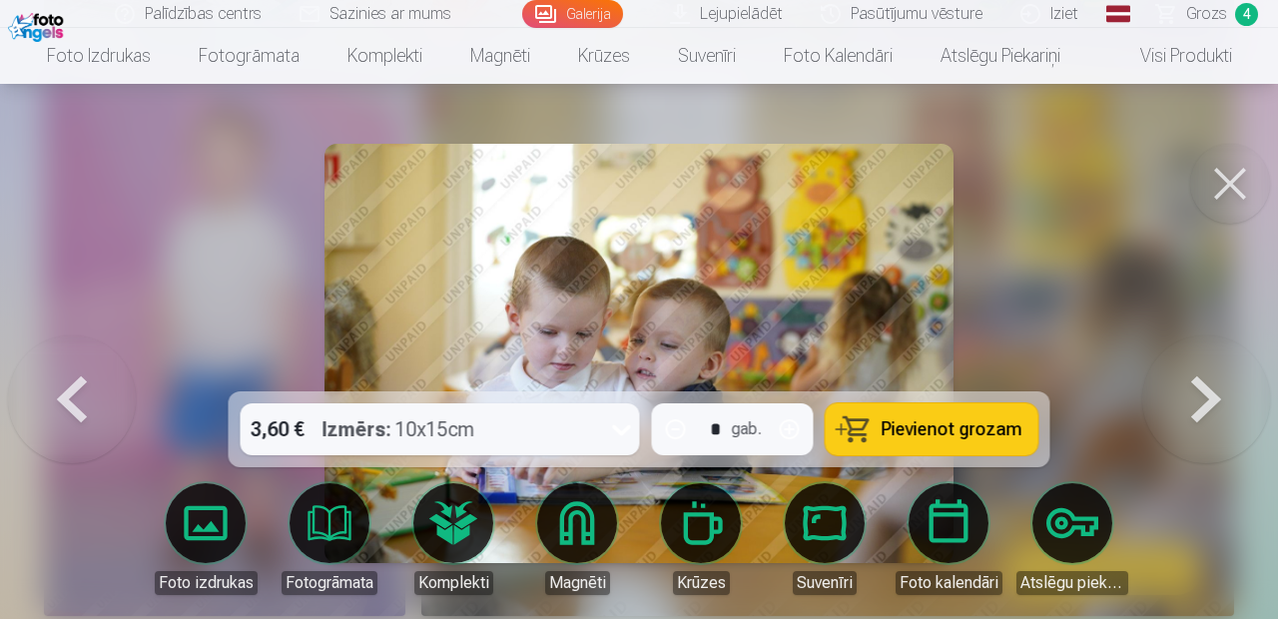
click at [980, 438] on span "Pievienot grozam" at bounding box center [951, 429] width 141 height 18
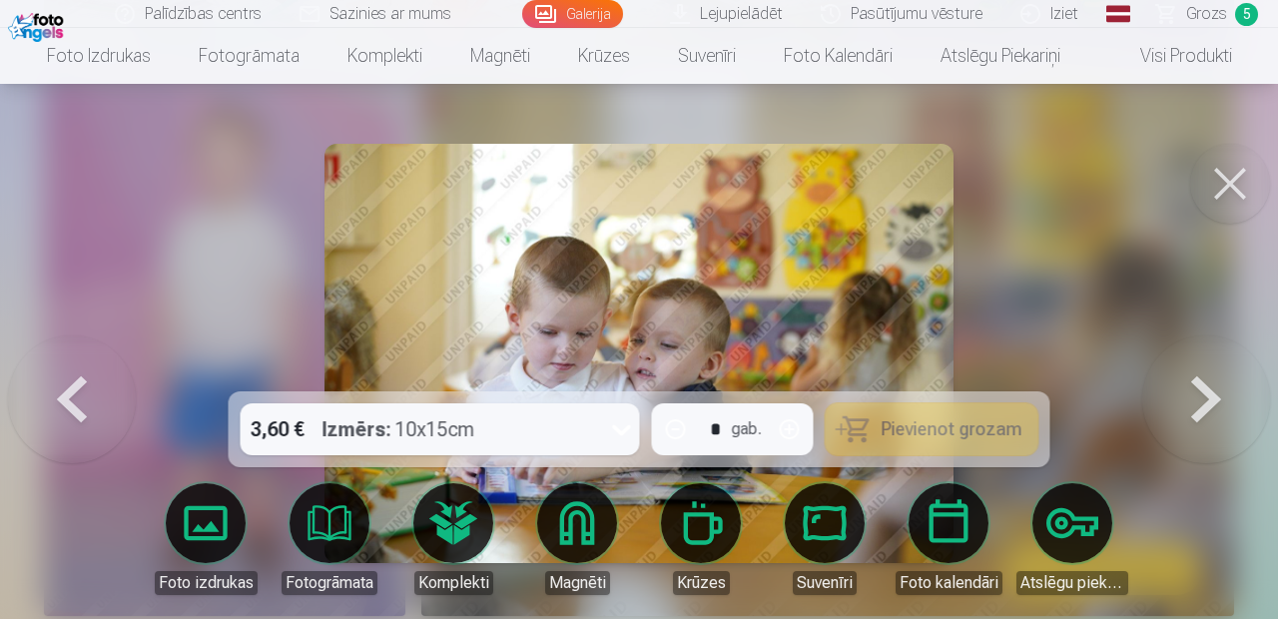
click at [1230, 182] on button at bounding box center [1230, 184] width 80 height 80
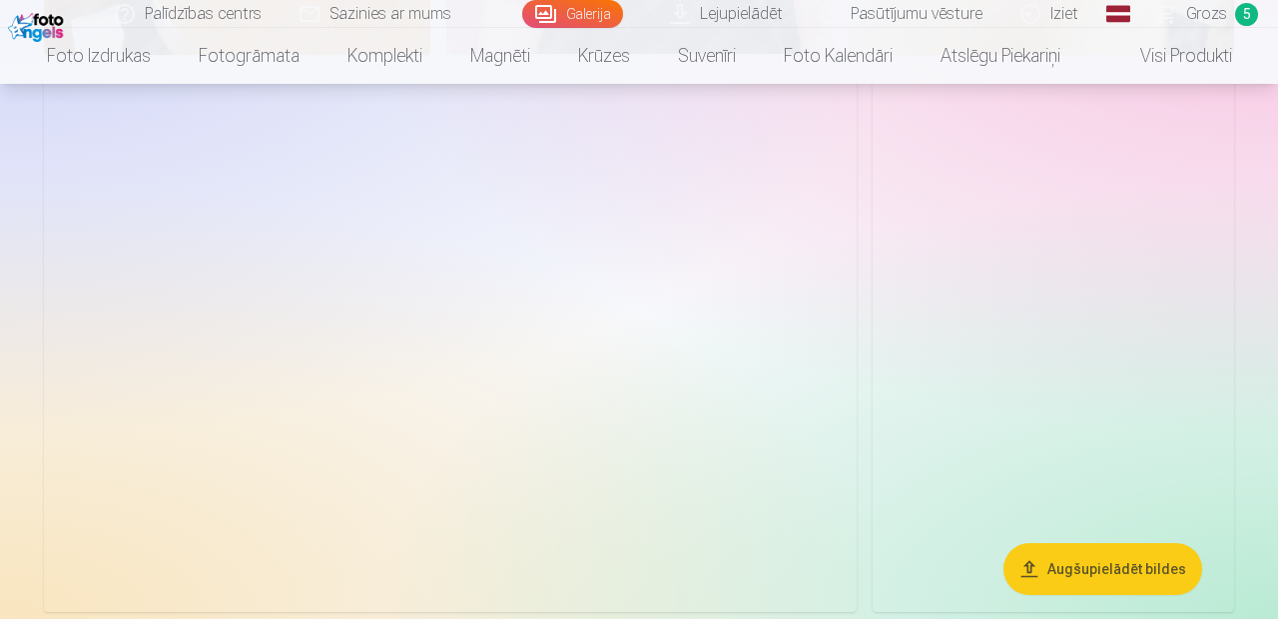
scroll to position [5402, 0]
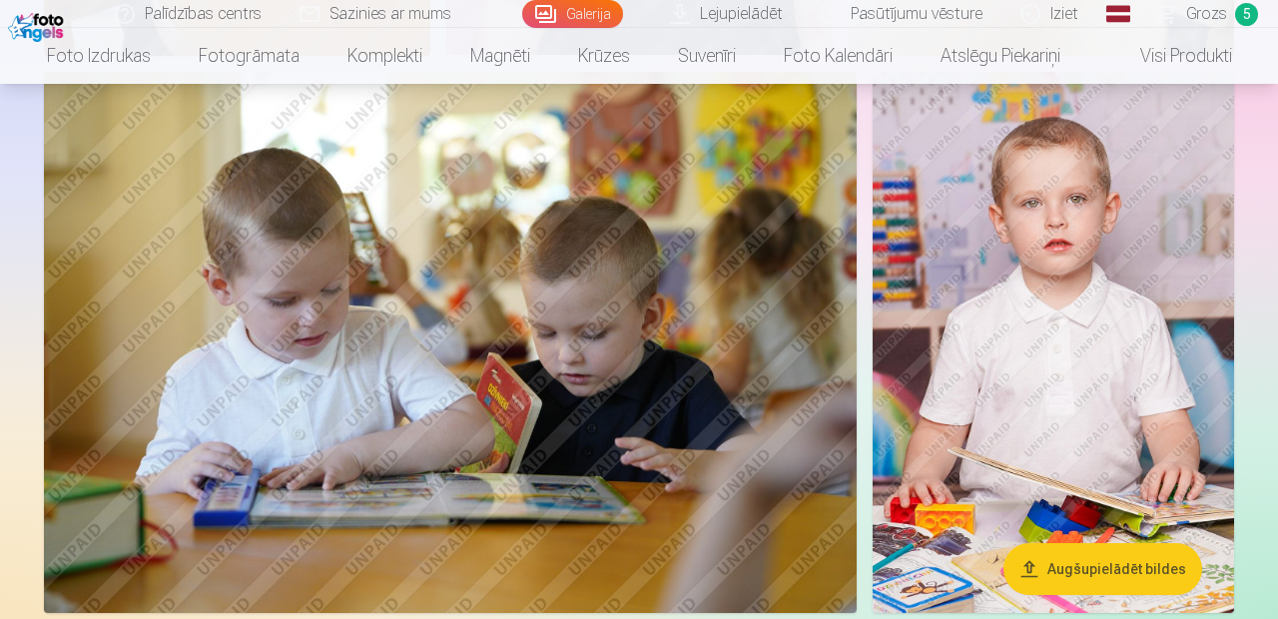
click at [1225, 17] on span "Grozs" at bounding box center [1206, 14] width 41 height 24
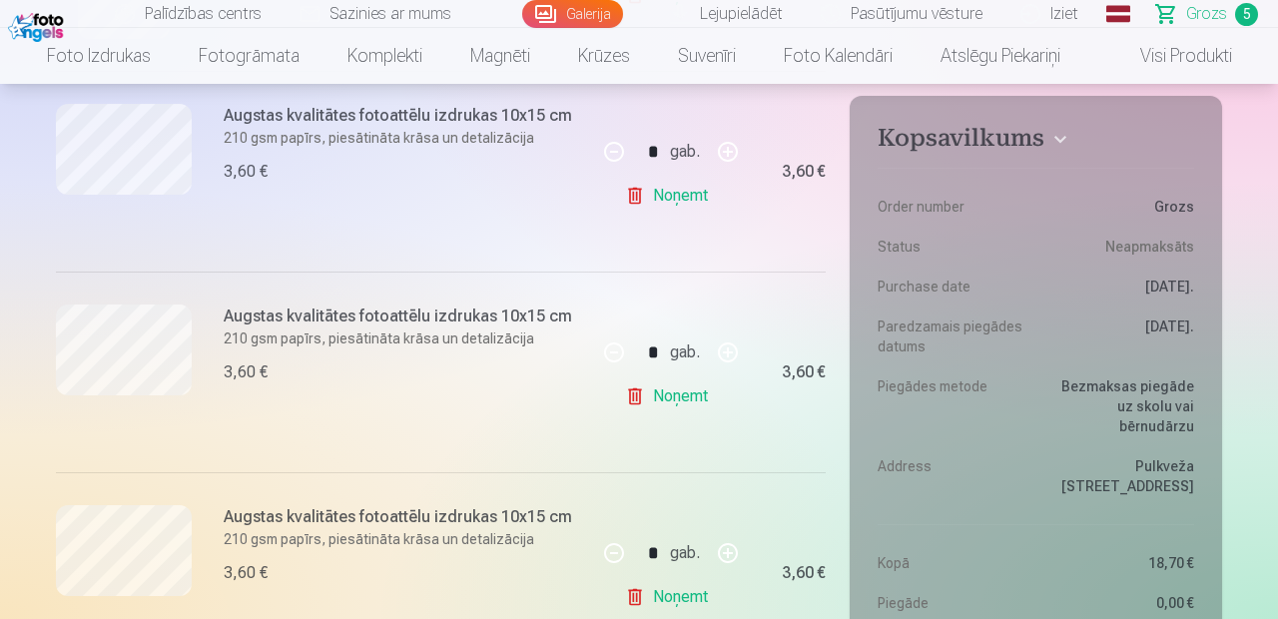
scroll to position [846, 0]
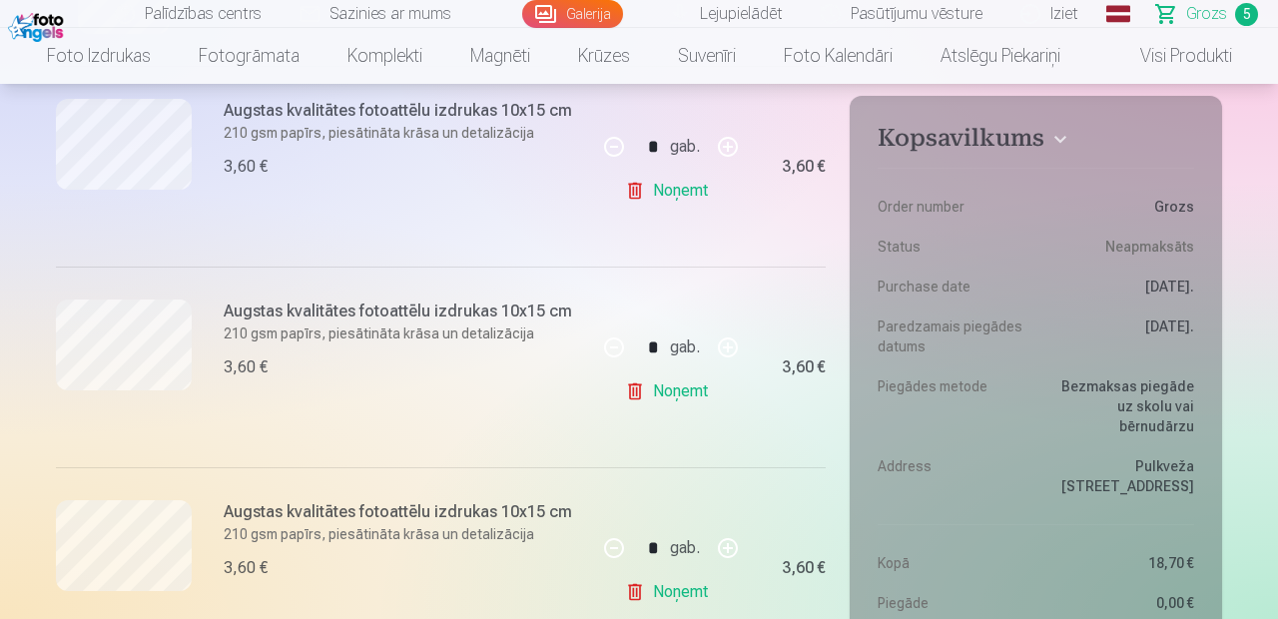
click at [703, 194] on link "Noņemt" at bounding box center [670, 191] width 91 height 40
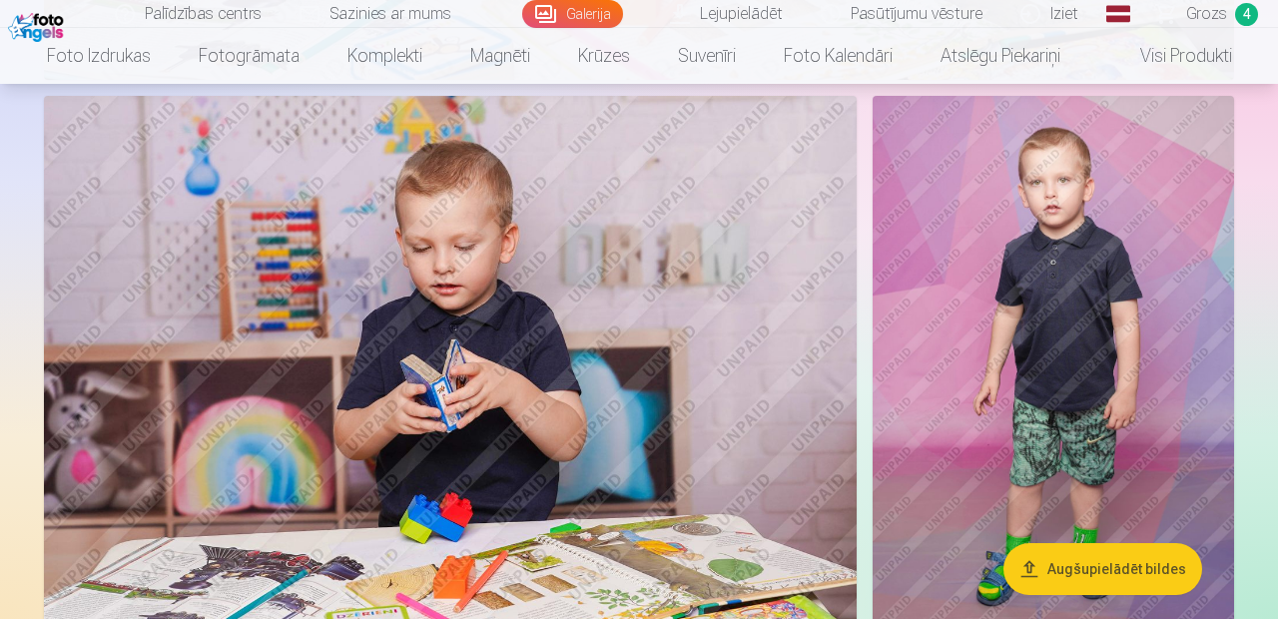
scroll to position [3674, 0]
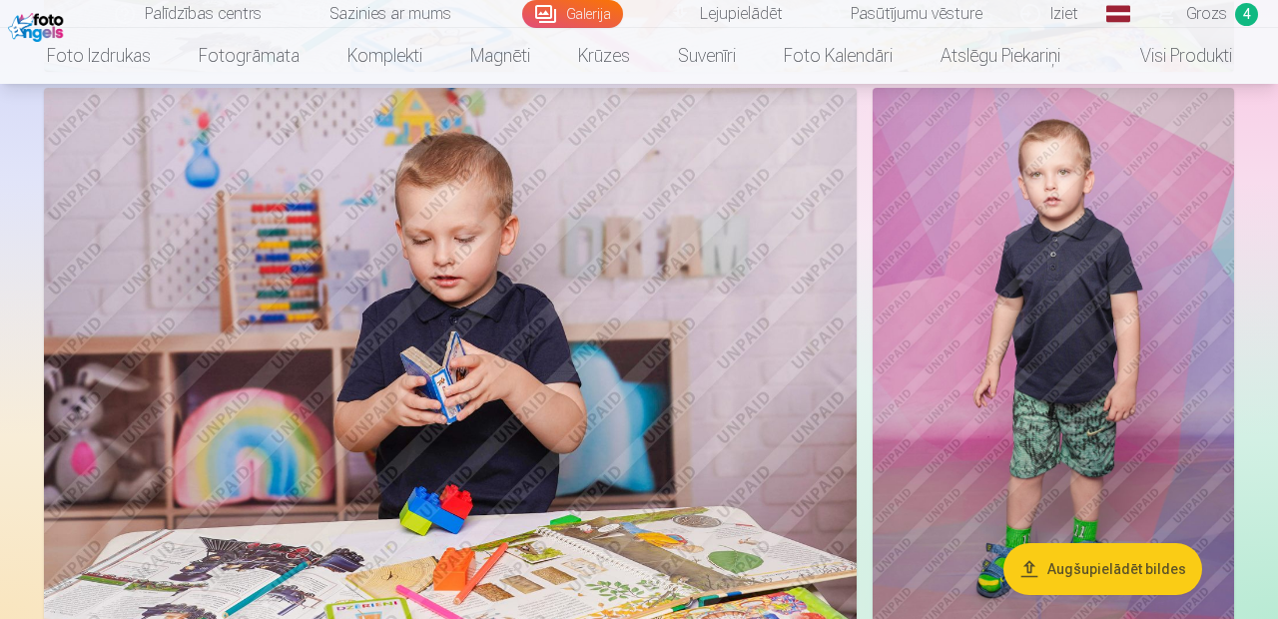
click at [210, 433] on img at bounding box center [450, 359] width 812 height 542
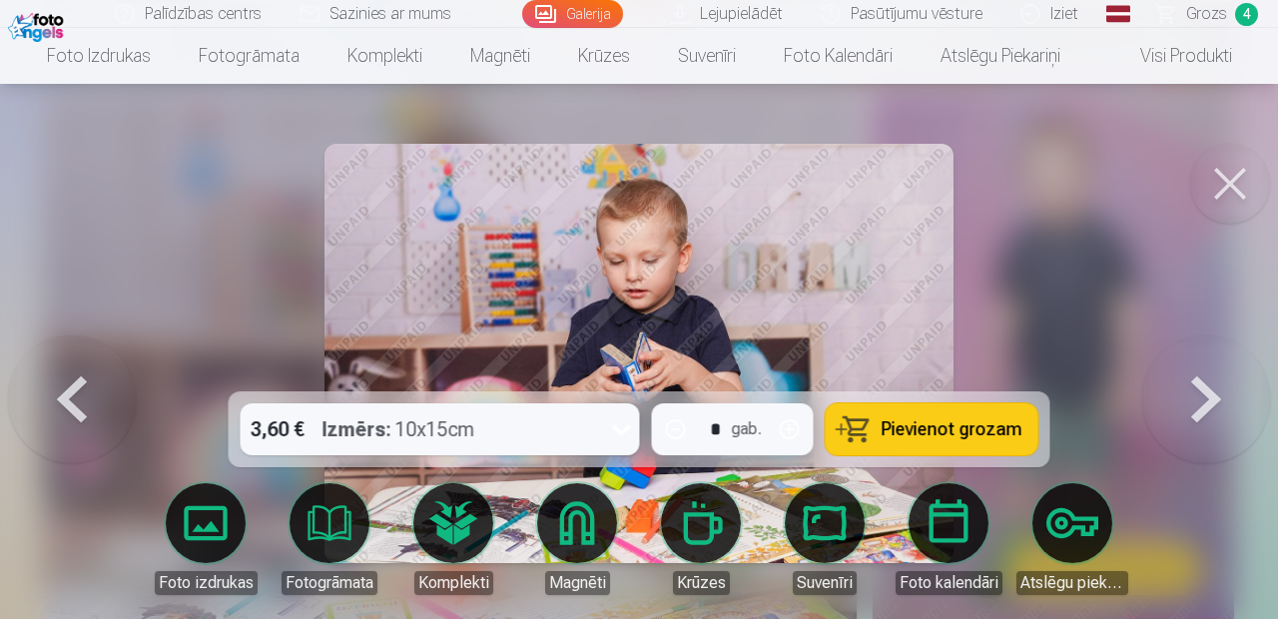
click at [968, 438] on span "Pievienot grozam" at bounding box center [951, 429] width 141 height 18
click at [1235, 188] on button at bounding box center [1230, 184] width 80 height 80
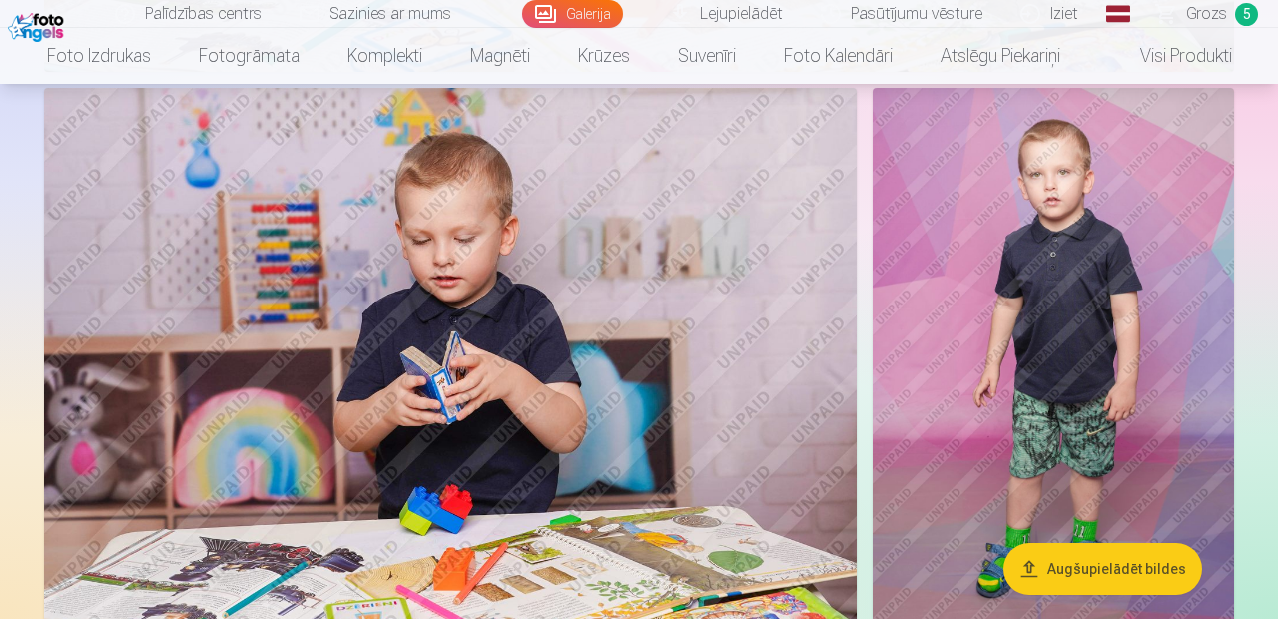
click at [1098, 432] on img at bounding box center [1052, 359] width 361 height 542
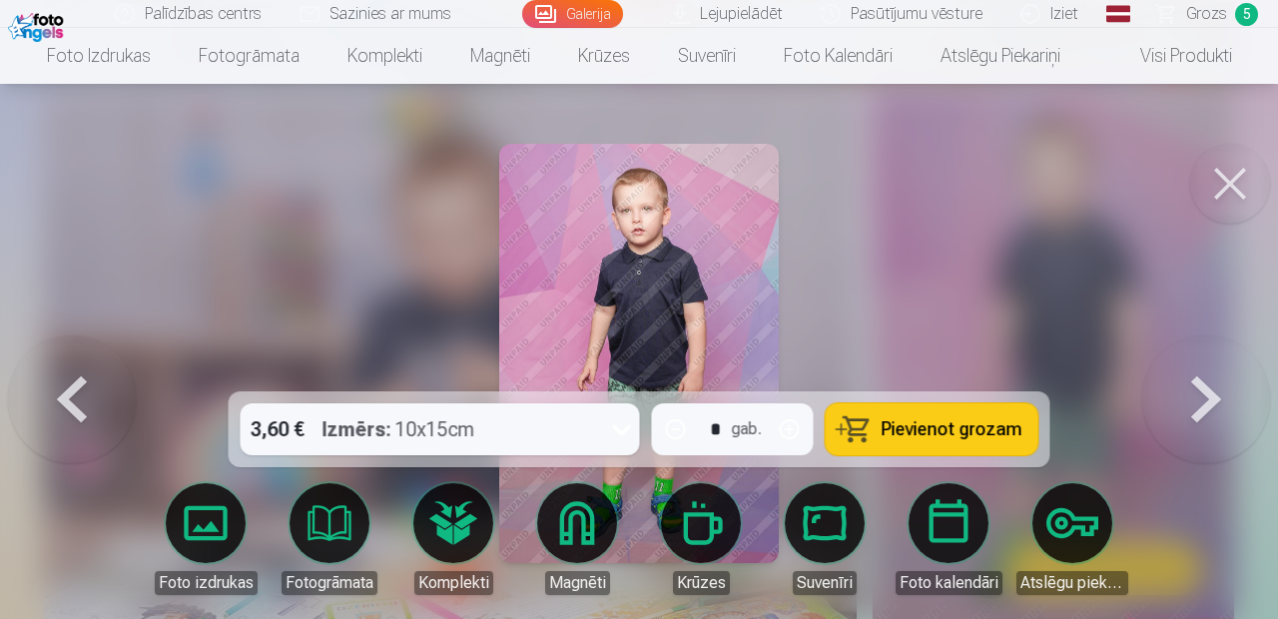
click at [974, 438] on span "Pievienot grozam" at bounding box center [951, 429] width 141 height 18
click at [1239, 175] on button at bounding box center [1230, 184] width 80 height 80
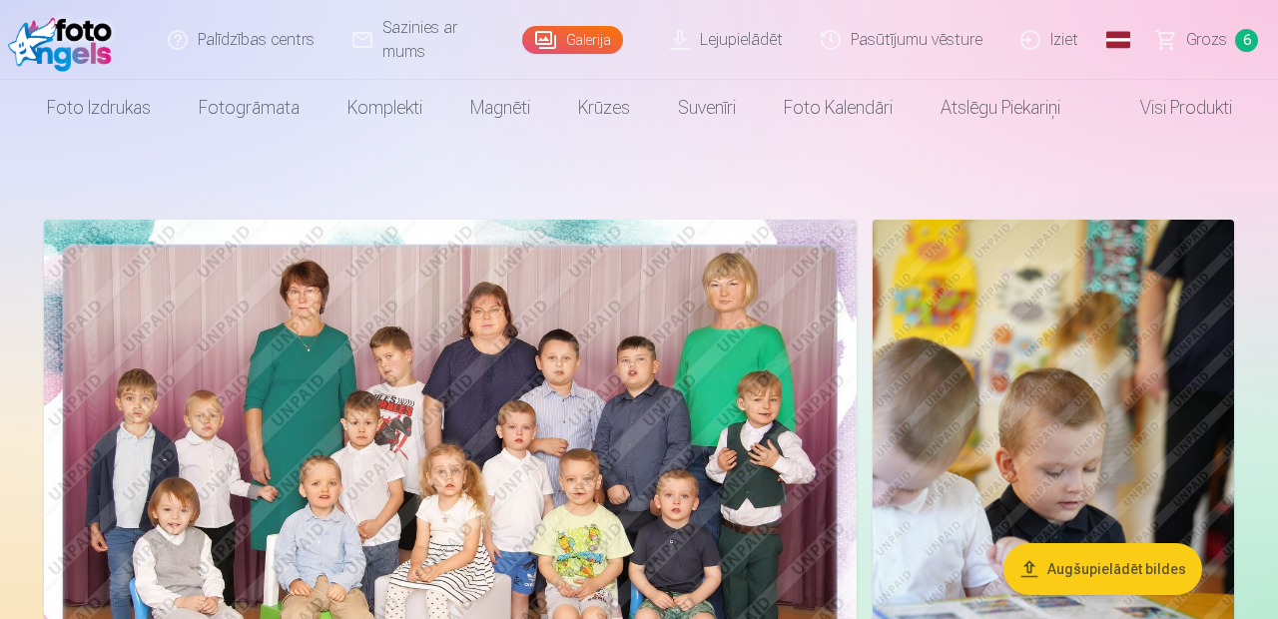
click at [1219, 40] on span "Grozs" at bounding box center [1206, 40] width 41 height 24
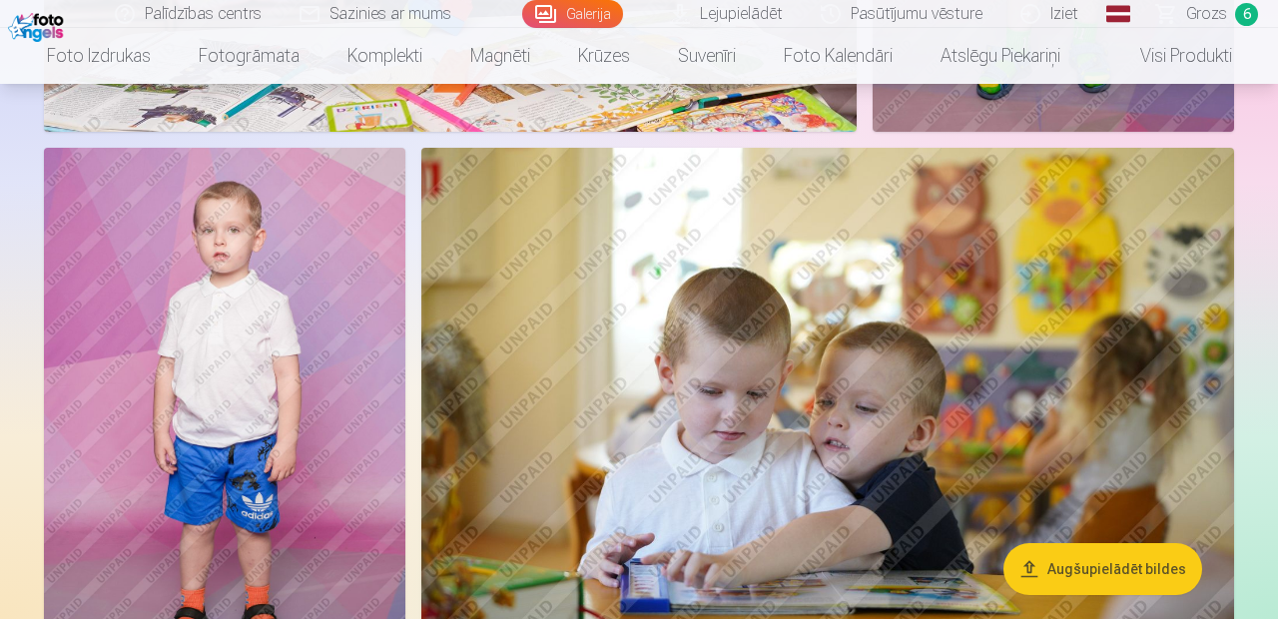
scroll to position [4173, 0]
click at [174, 462] on img at bounding box center [224, 418] width 361 height 542
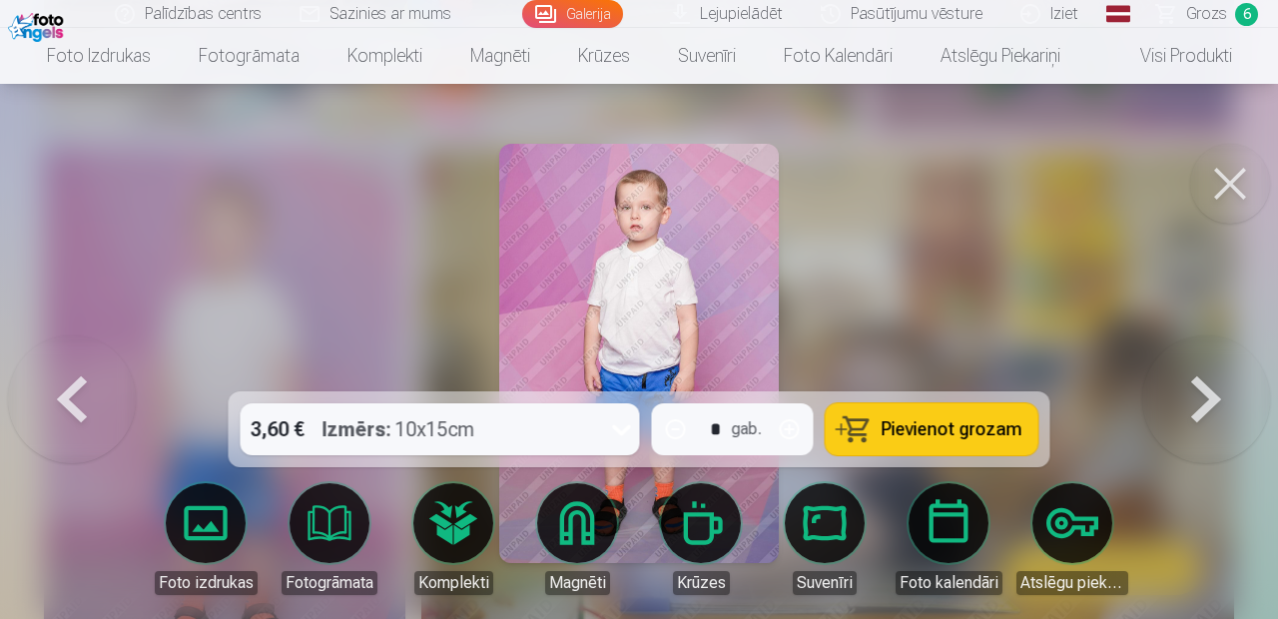
click at [980, 455] on button "Pievienot grozam" at bounding box center [931, 429] width 213 height 52
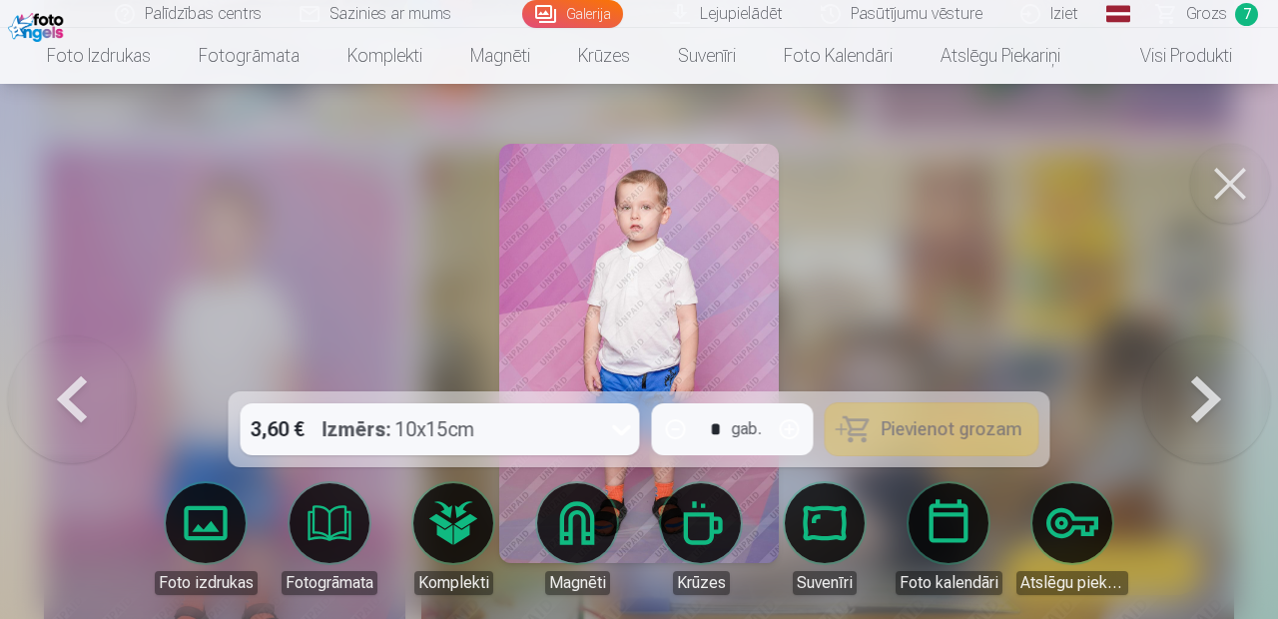
click at [1236, 178] on button at bounding box center [1230, 184] width 80 height 80
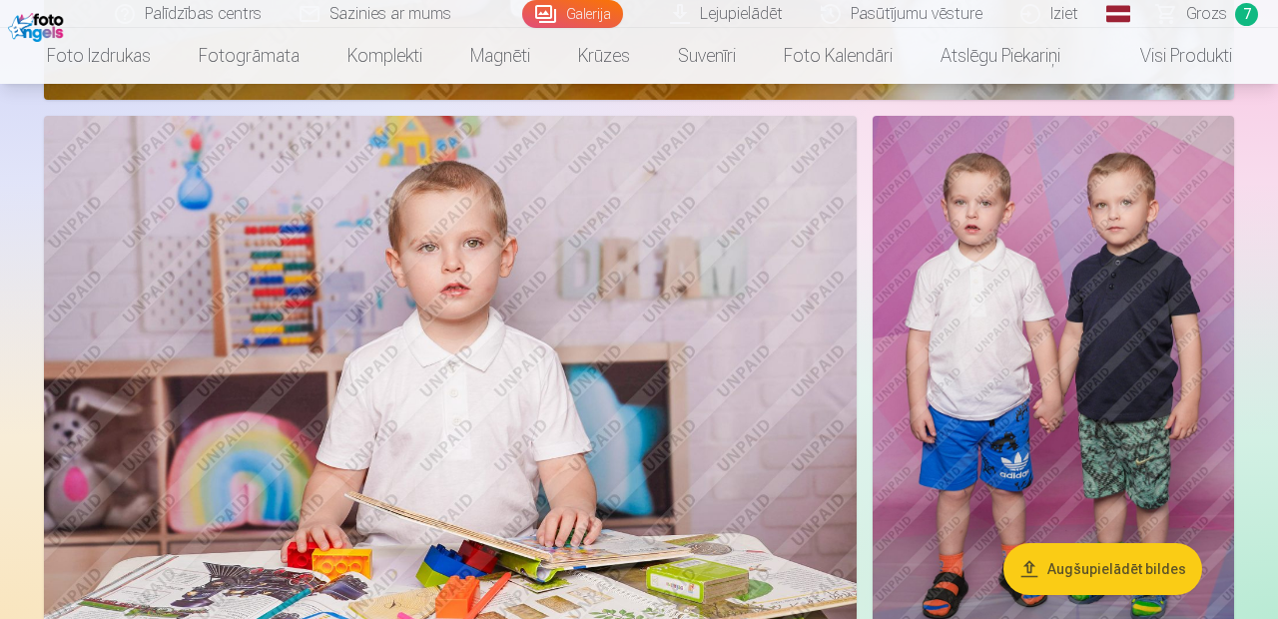
scroll to position [2282, 0]
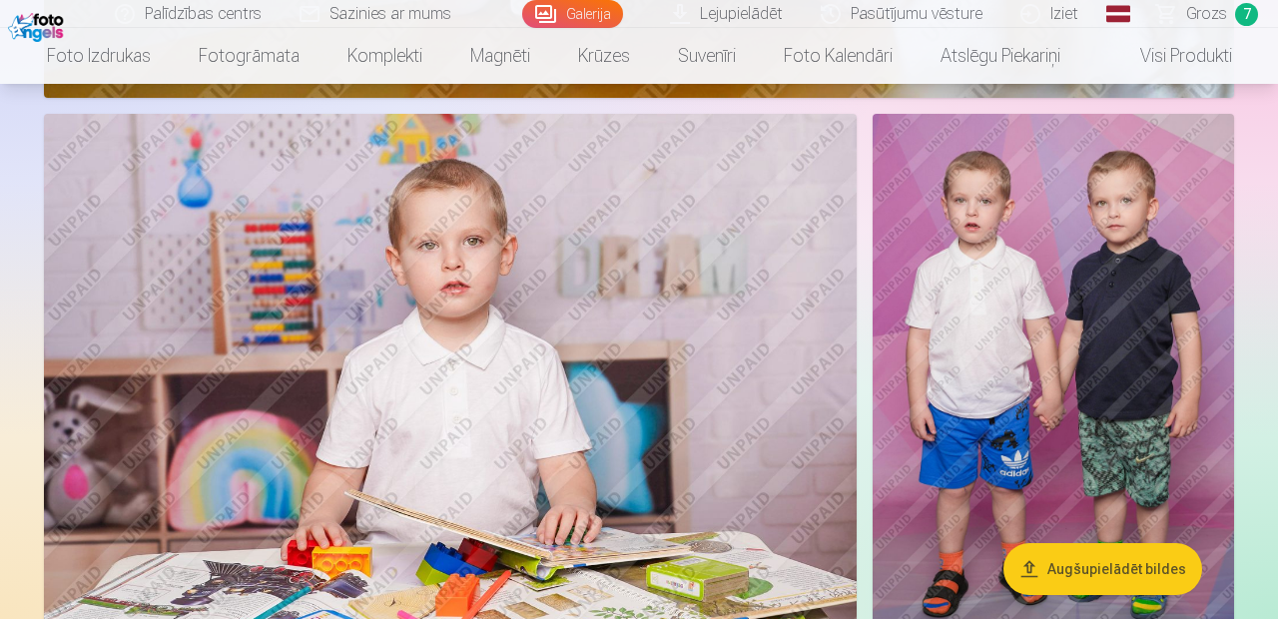
click at [1141, 352] on img at bounding box center [1052, 385] width 361 height 542
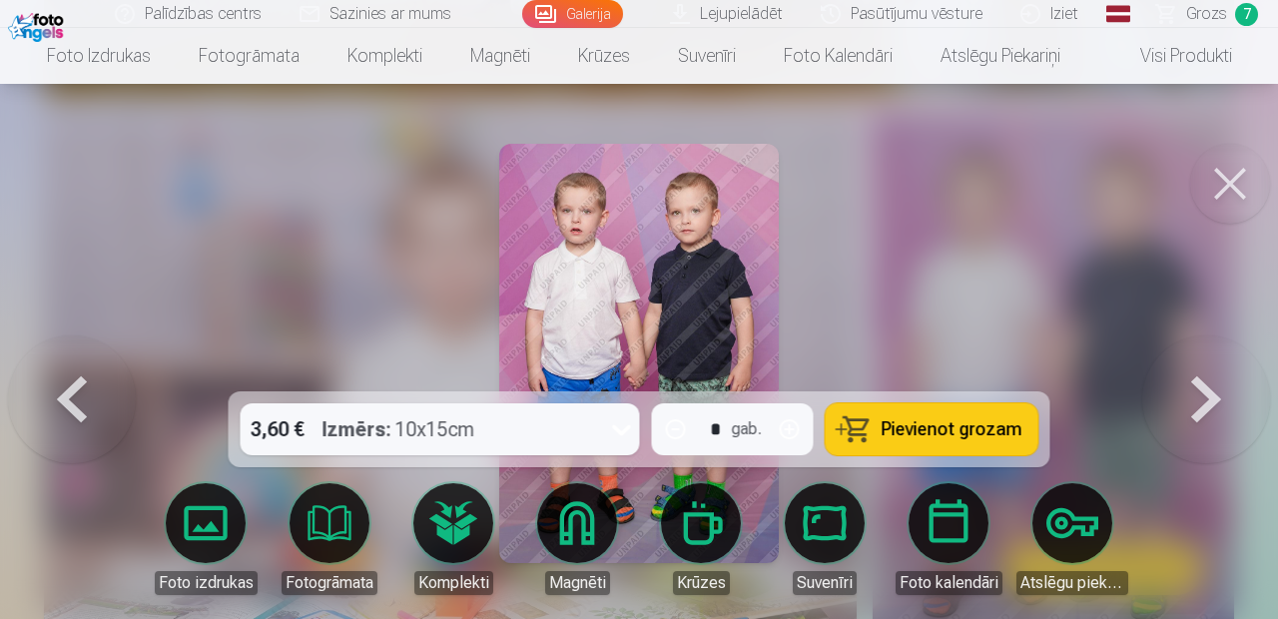
click at [985, 433] on span "Pievienot grozam" at bounding box center [951, 429] width 141 height 18
click at [1232, 21] on link "Grozs 8" at bounding box center [1208, 14] width 140 height 28
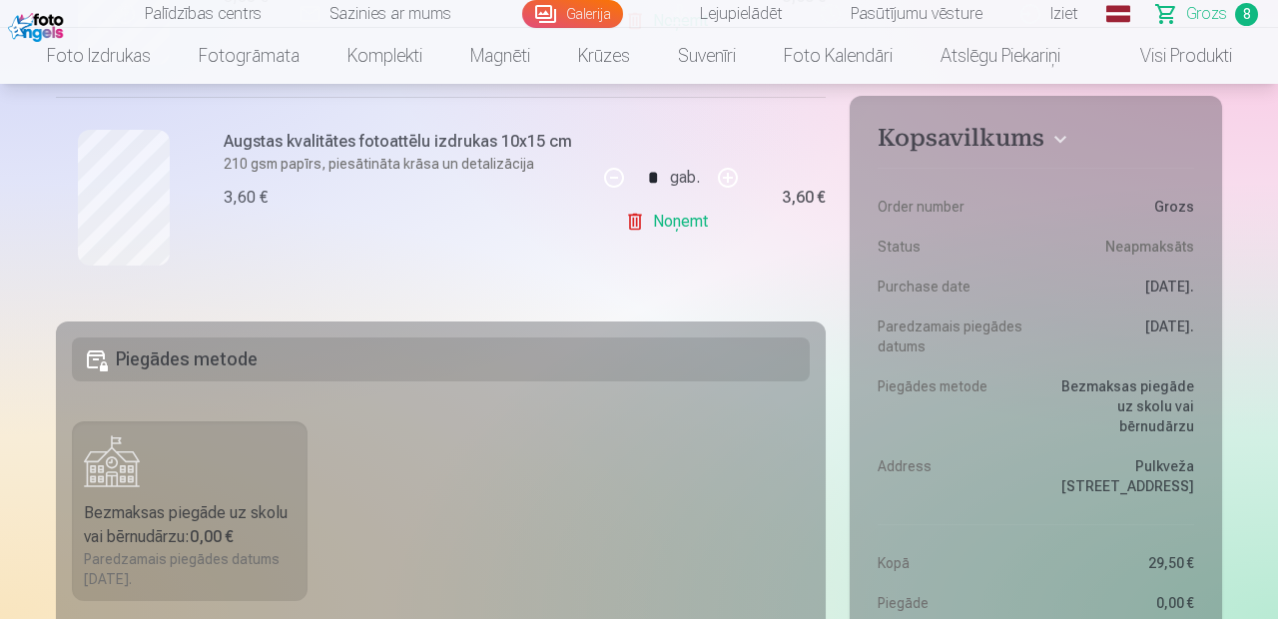
scroll to position [1801, 0]
click at [713, 222] on link "Noņemt" at bounding box center [670, 220] width 91 height 40
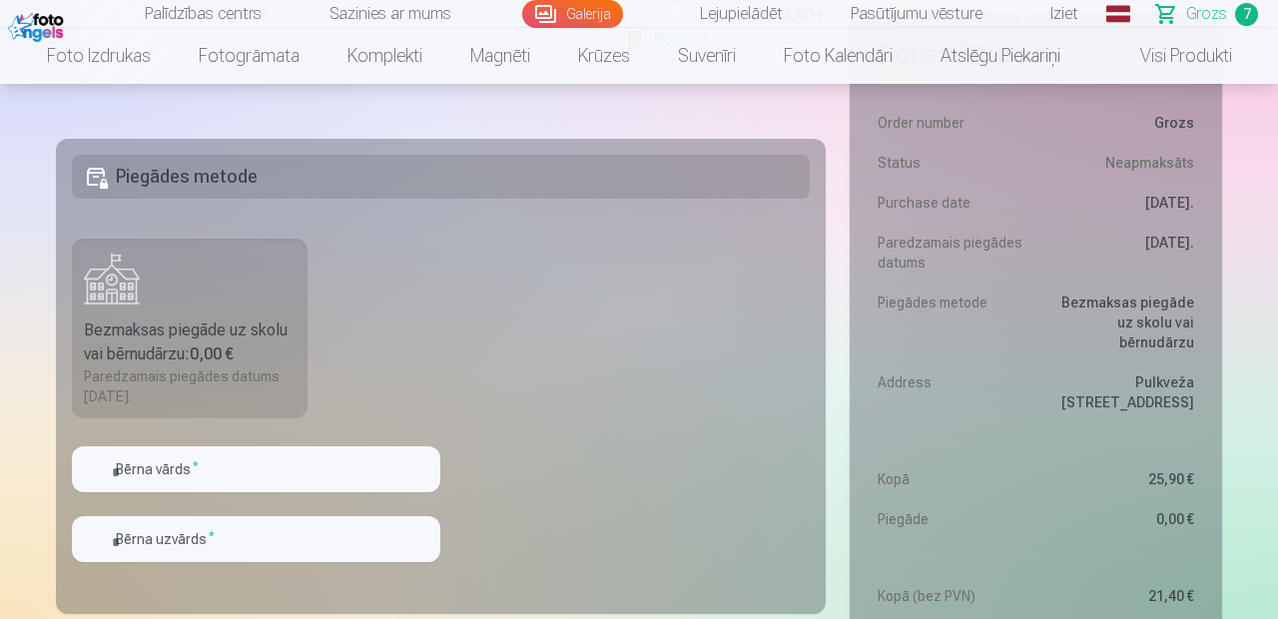
scroll to position [2282, 0]
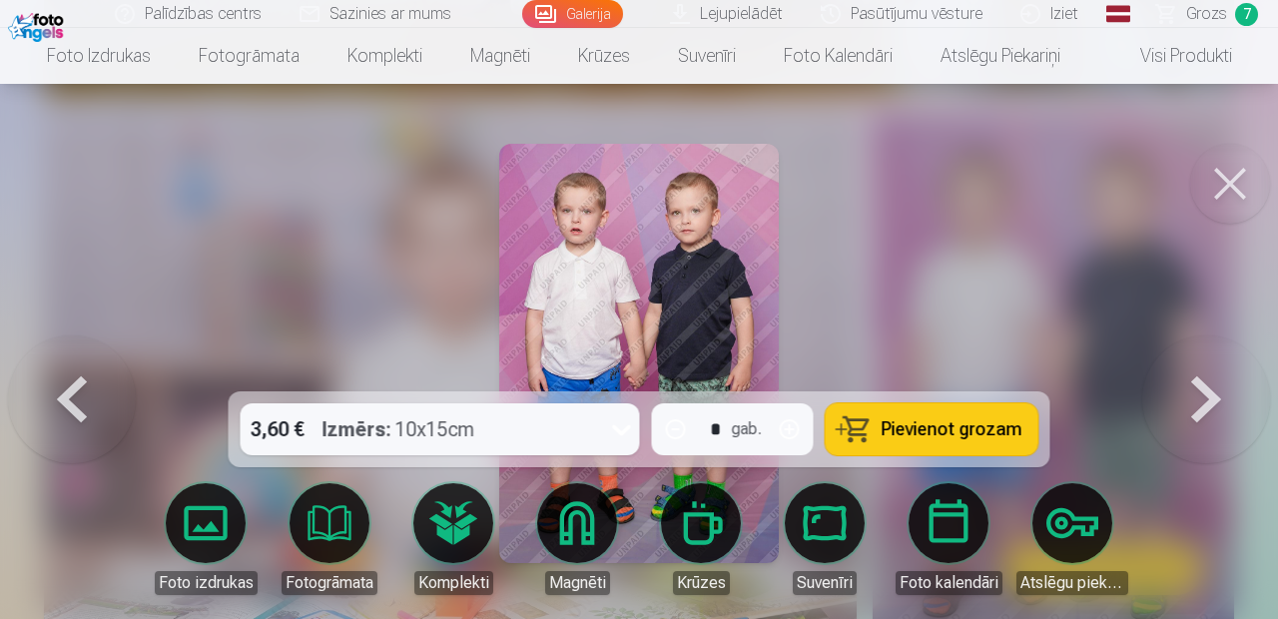
click at [702, 531] on link "Krūzes" at bounding box center [701, 539] width 112 height 112
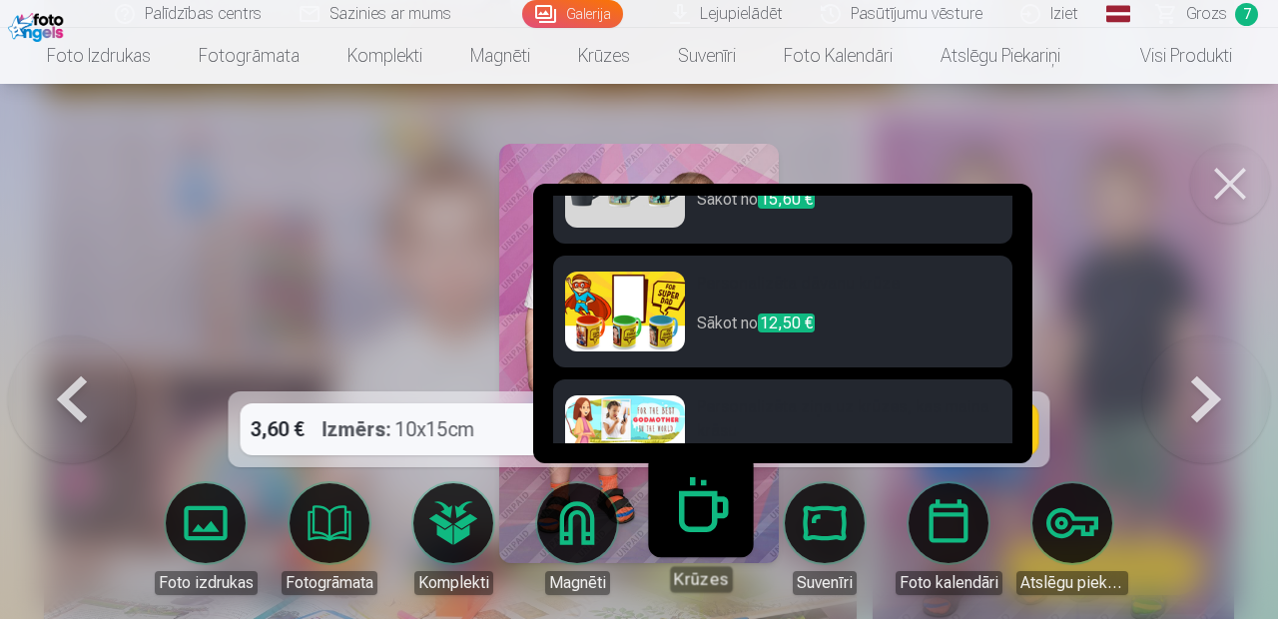
scroll to position [438, 0]
click at [591, 531] on link "Magnēti" at bounding box center [577, 539] width 112 height 112
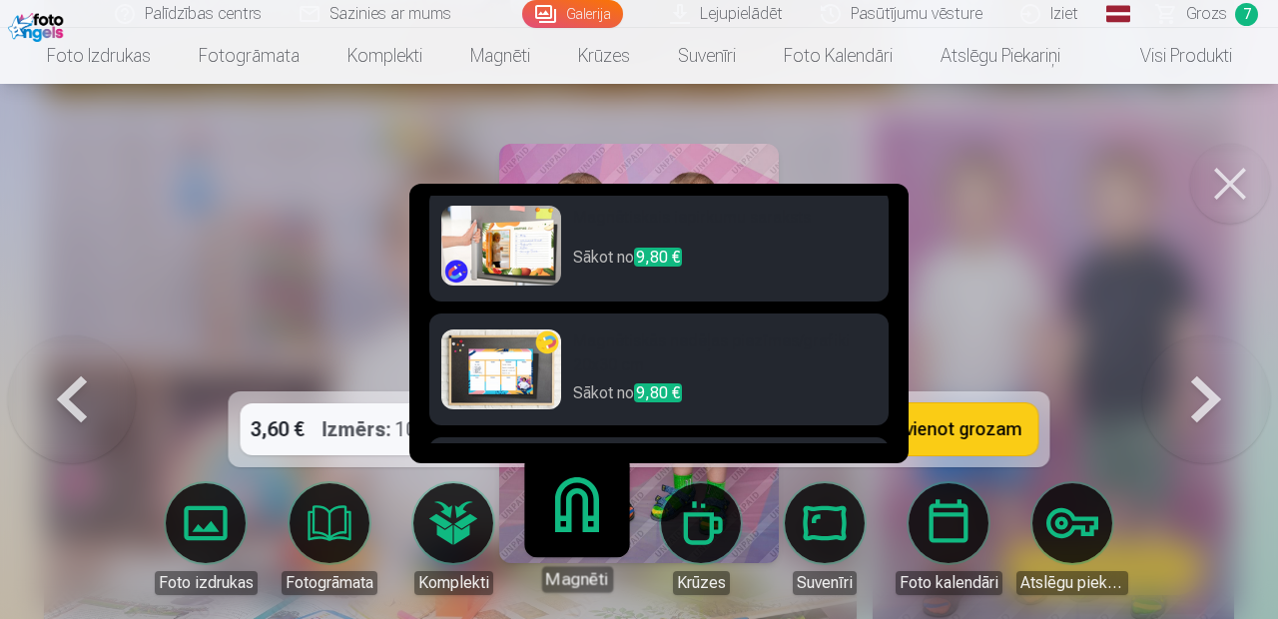
scroll to position [551, 0]
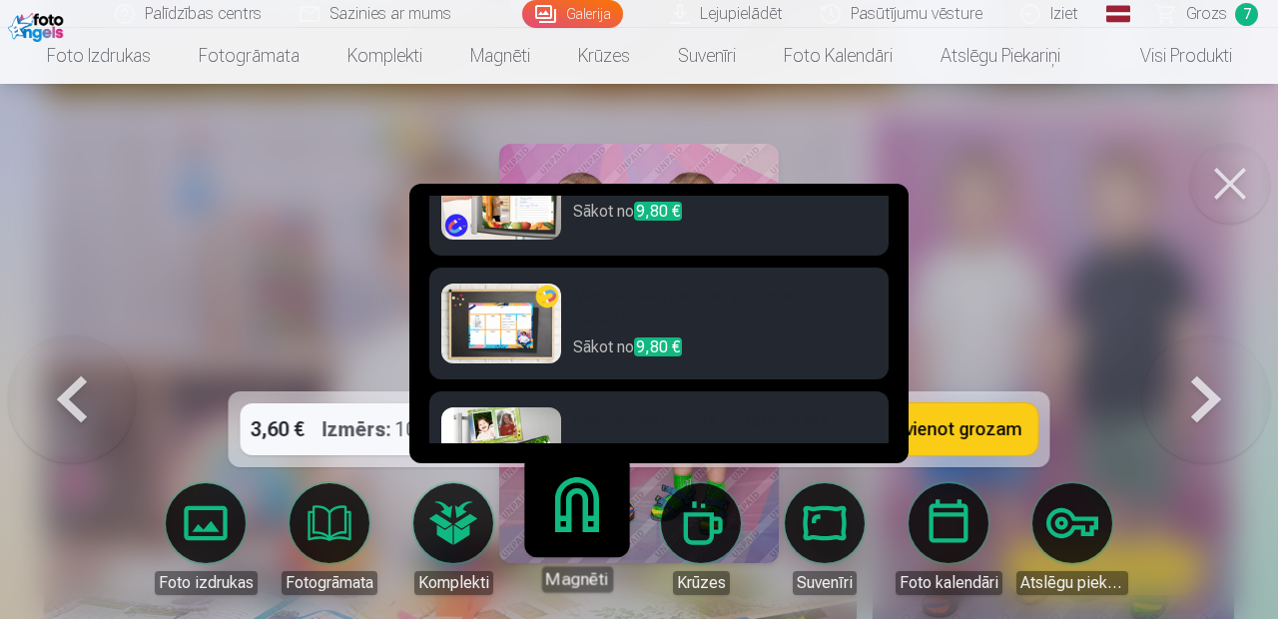
click at [448, 526] on link "Komplekti" at bounding box center [453, 539] width 112 height 112
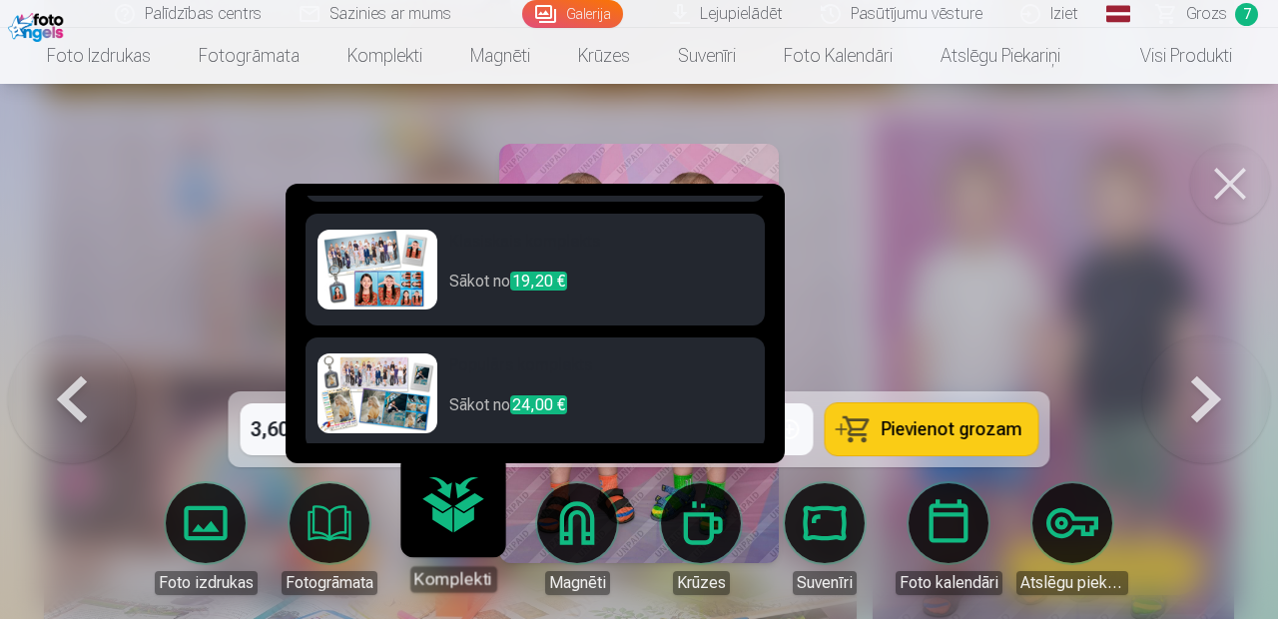
scroll to position [0, 0]
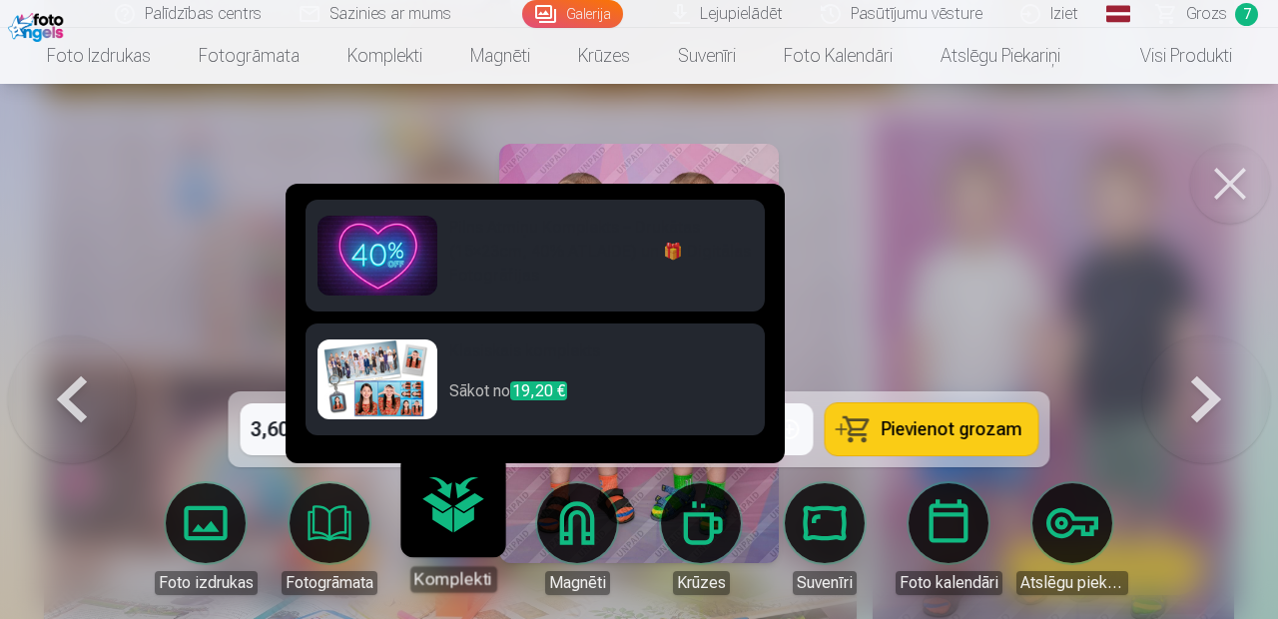
click at [941, 240] on div at bounding box center [639, 309] width 1278 height 619
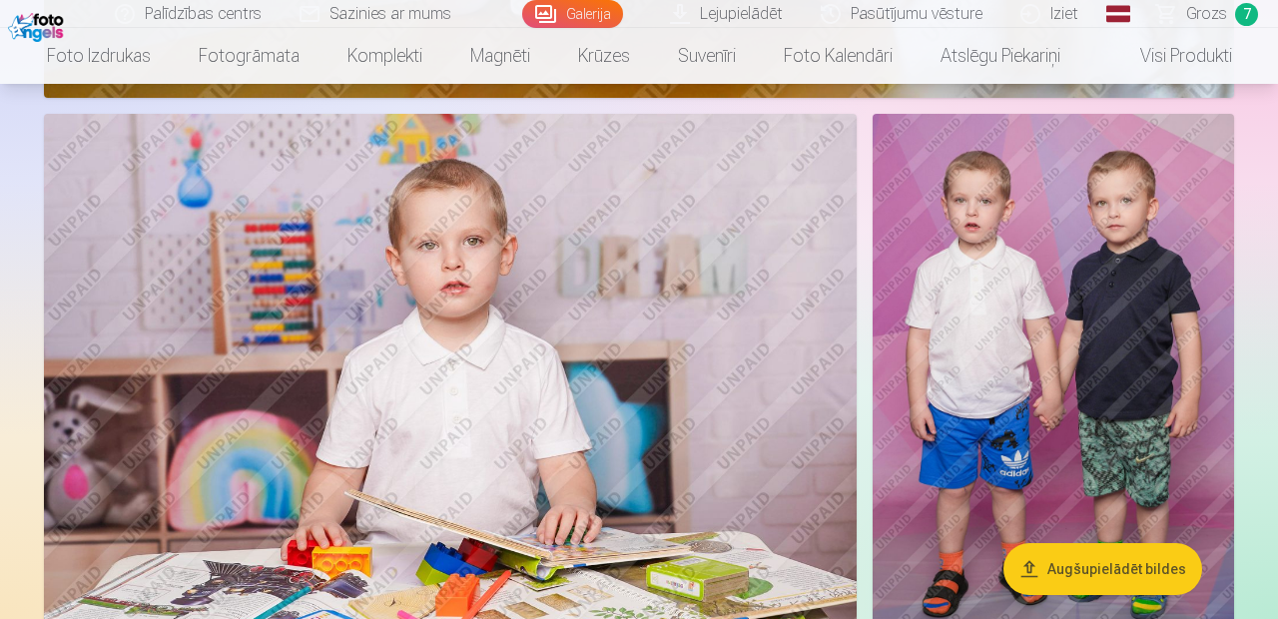
click at [1225, 18] on span "Grozs" at bounding box center [1206, 14] width 41 height 24
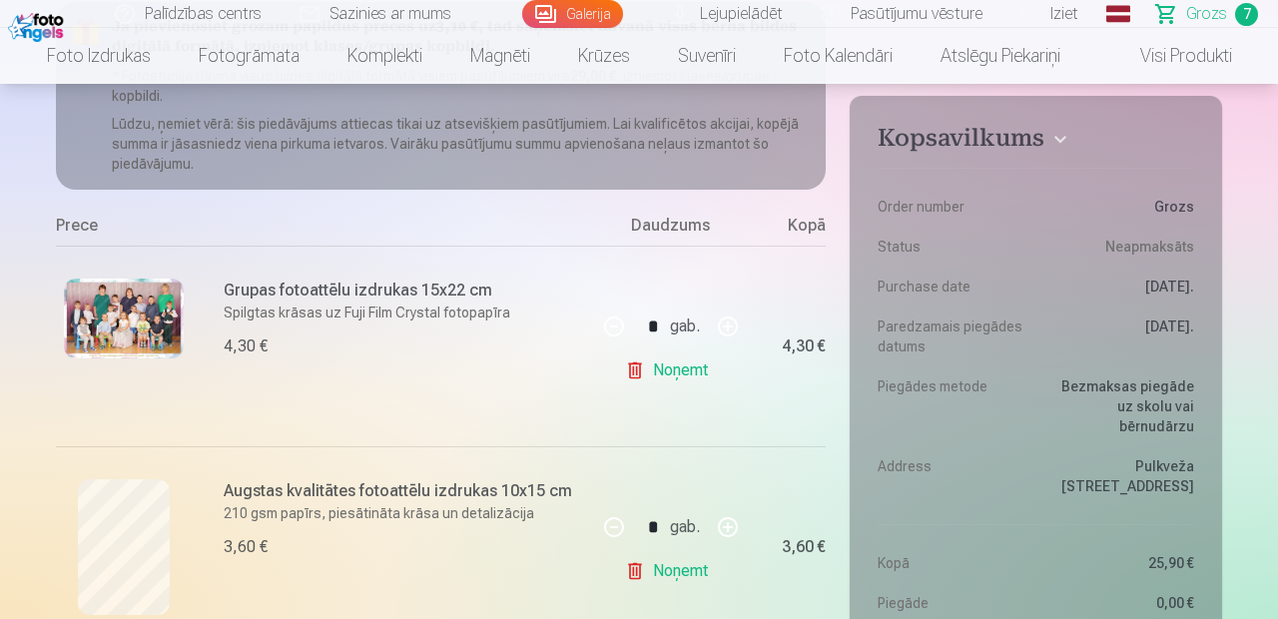
scroll to position [268, 0]
click at [1236, 16] on span "7" at bounding box center [1246, 14] width 23 height 23
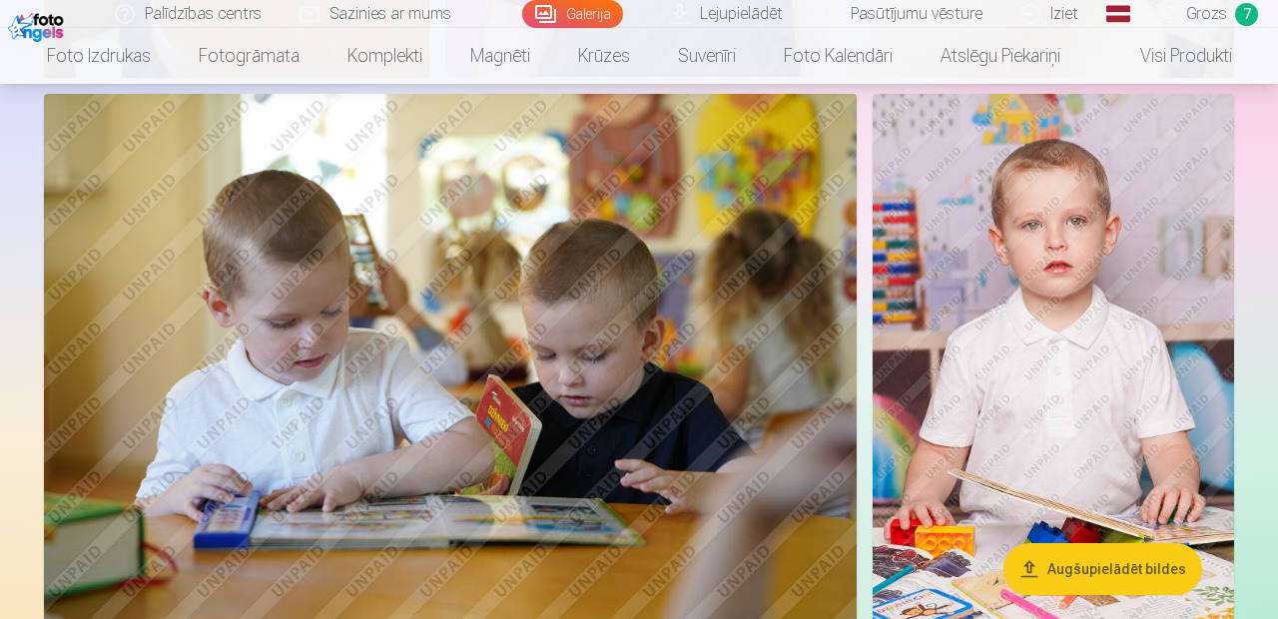
scroll to position [5377, 0]
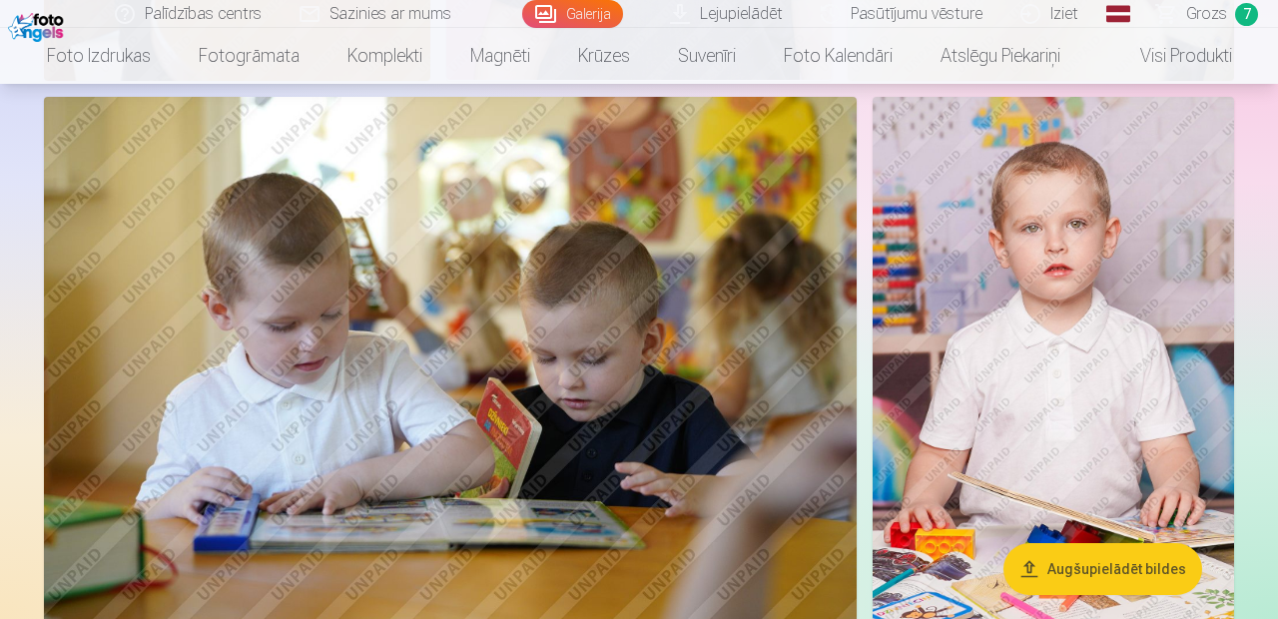
click at [508, 325] on img at bounding box center [450, 368] width 812 height 542
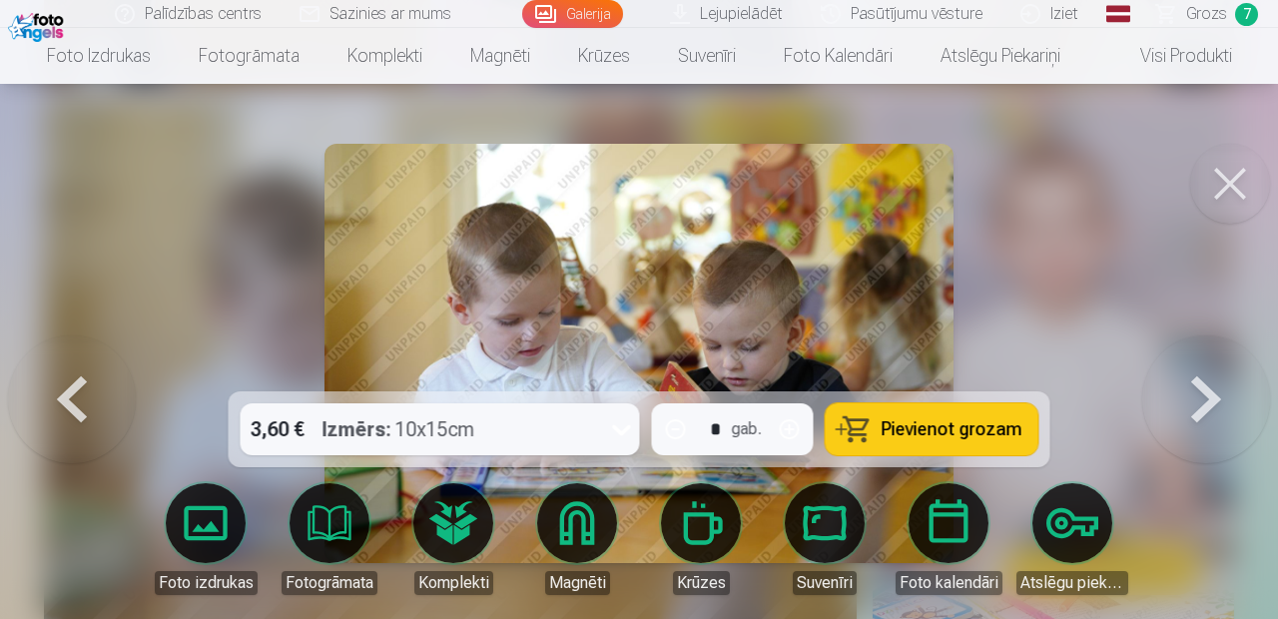
click at [916, 426] on span "Pievienot grozam" at bounding box center [951, 429] width 141 height 18
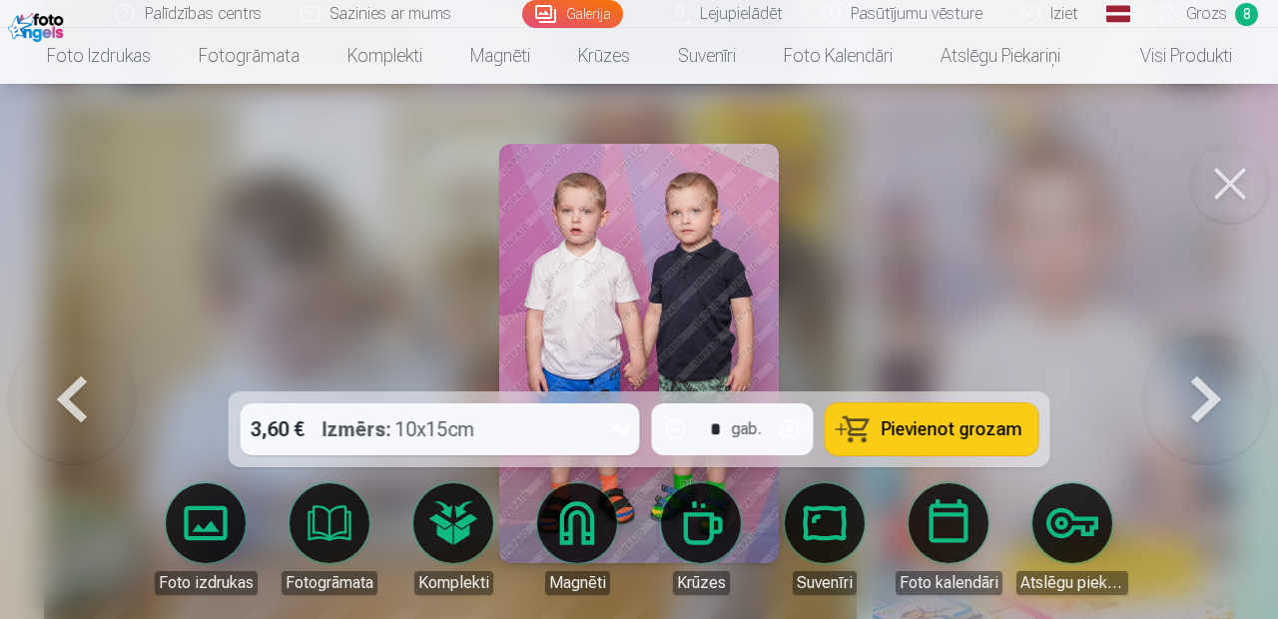
scroll to position [2282, 0]
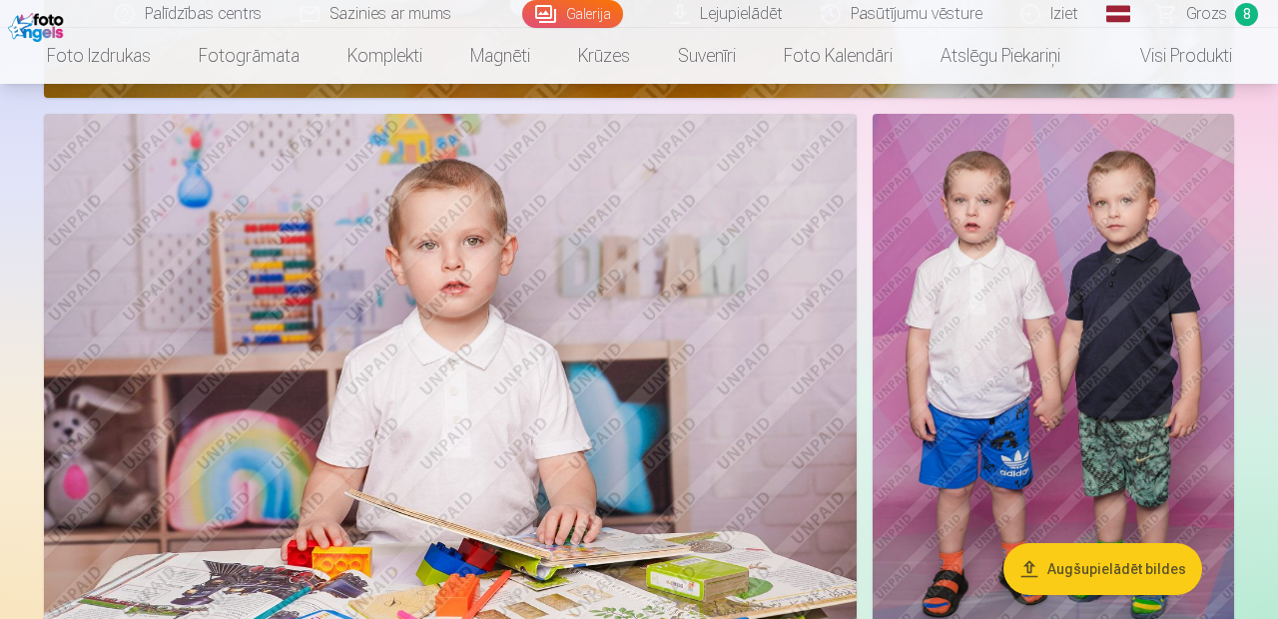
click at [1226, 15] on span "Grozs" at bounding box center [1206, 14] width 41 height 24
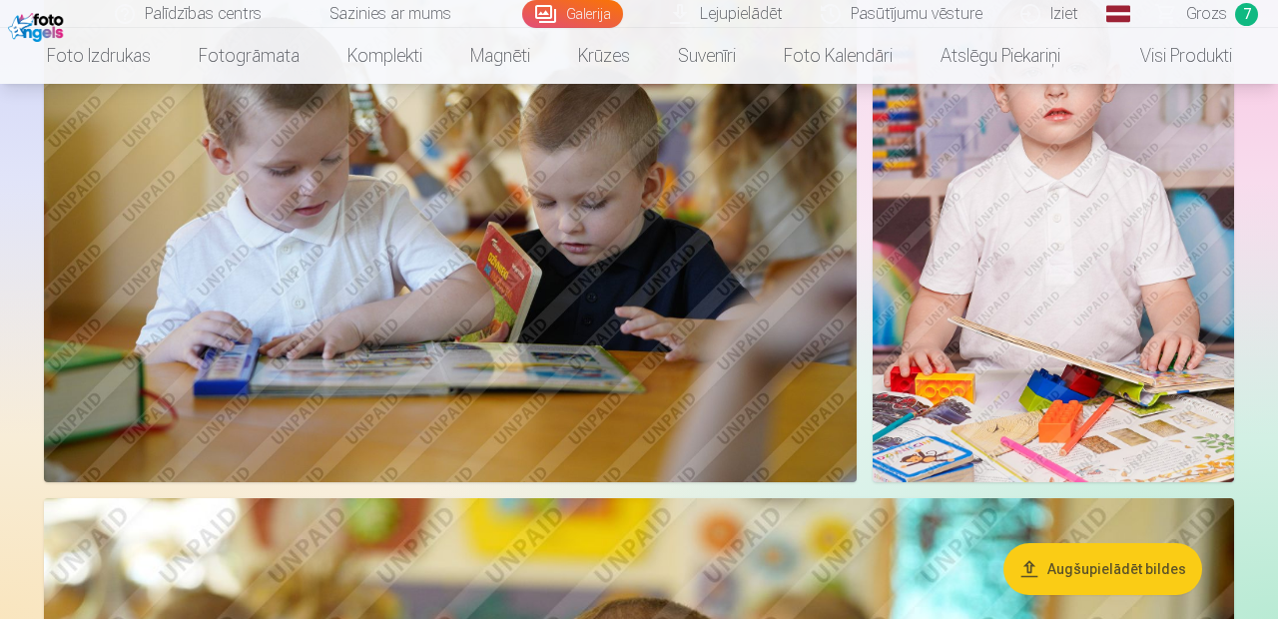
scroll to position [5534, 0]
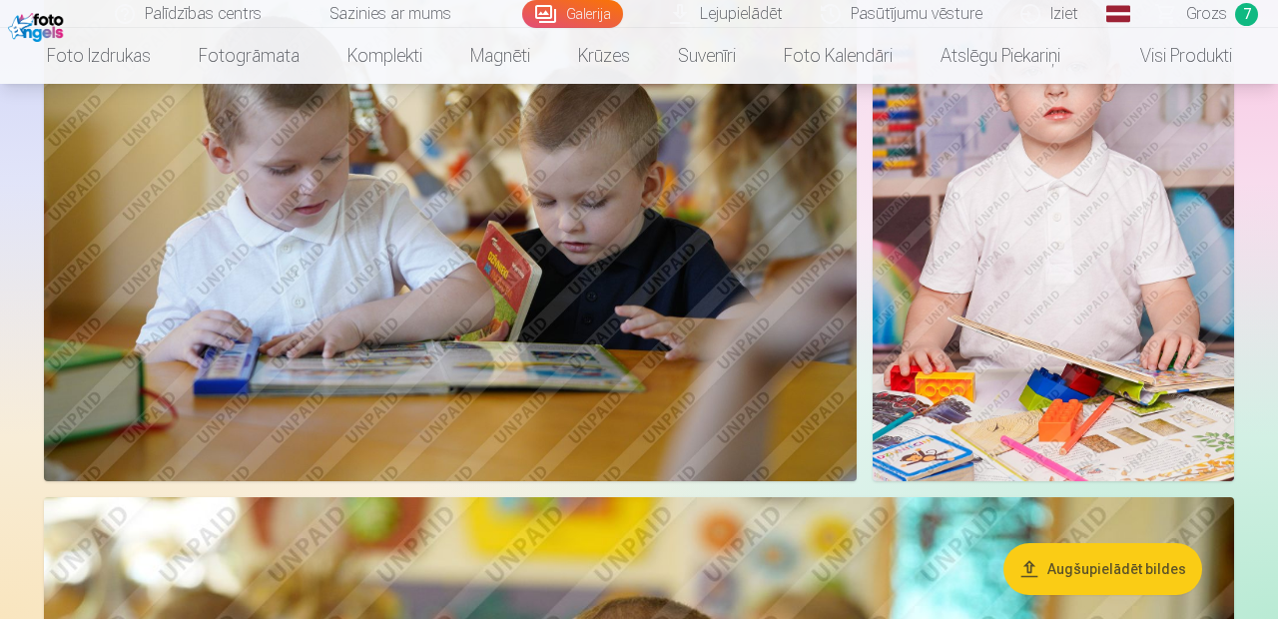
click at [134, 373] on img at bounding box center [450, 211] width 812 height 542
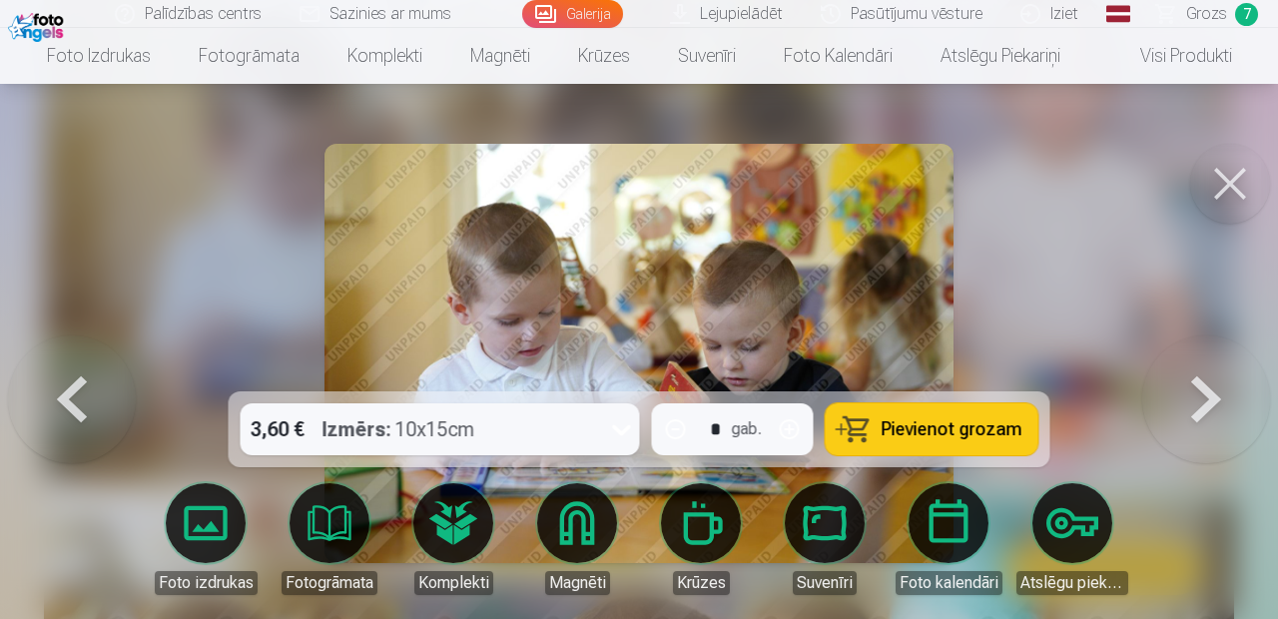
click at [1025, 455] on button "Pievienot grozam" at bounding box center [931, 429] width 213 height 52
click at [1222, 17] on span "Grozs" at bounding box center [1206, 14] width 41 height 24
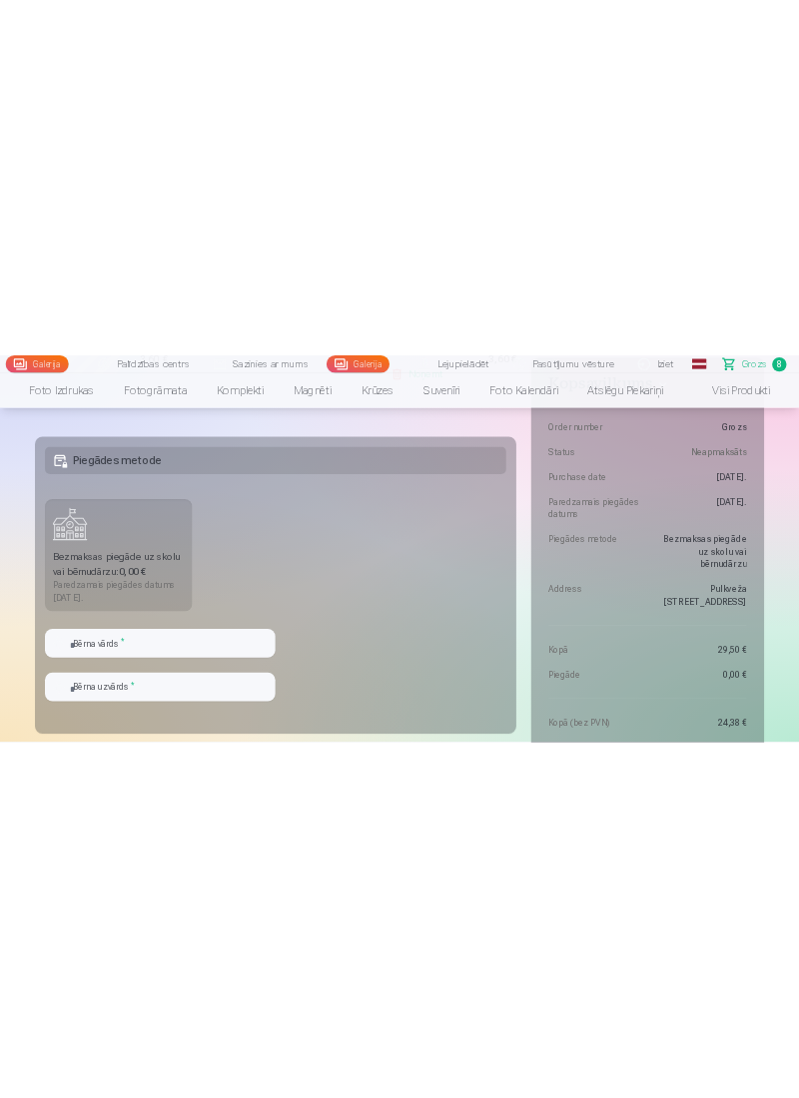
scroll to position [2053, 0]
